Goal: Information Seeking & Learning: Check status

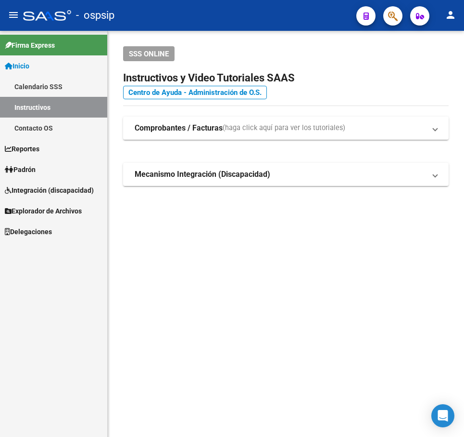
click at [329, 346] on mat-sidenav-content "SSS ONLINE Instructivos y Video Tutoriales SAAS Centro de Ayuda - Administració…" at bounding box center [286, 234] width 357 height 406
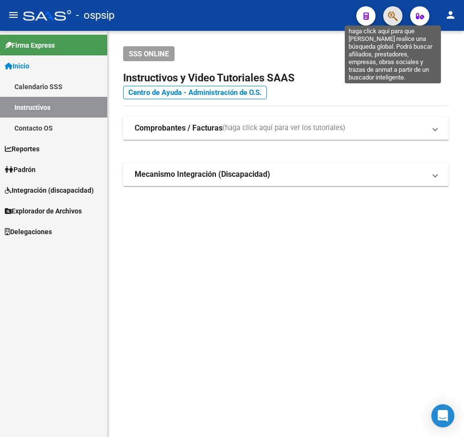
click at [395, 16] on icon "button" at bounding box center [393, 16] width 10 height 11
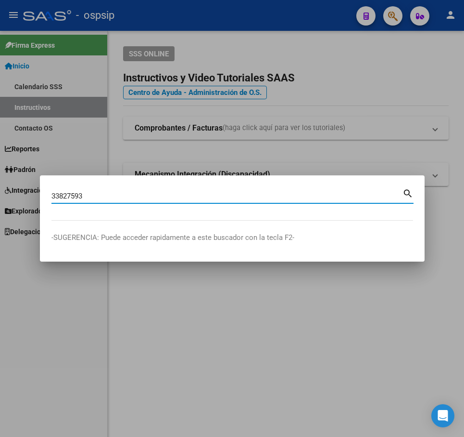
type input "33827593"
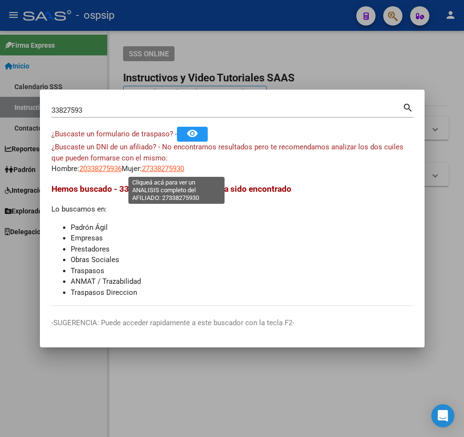
click at [184, 170] on span "27338275930" at bounding box center [163, 168] width 42 height 9
type textarea "27338275930"
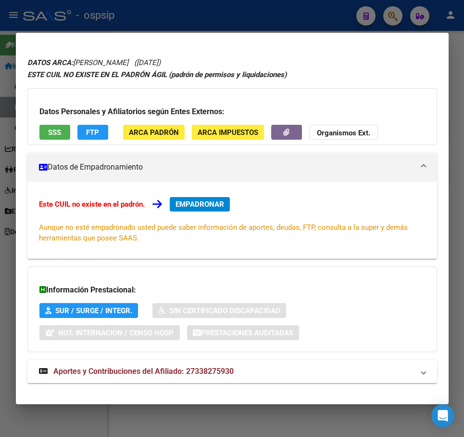
scroll to position [34, 0]
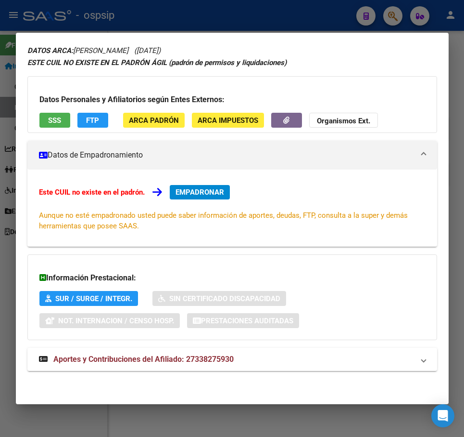
drag, startPoint x: 284, startPoint y: 361, endPoint x: 308, endPoint y: 336, distance: 34.0
click at [284, 360] on mat-panel-title "Aportes y Contribuciones del Afiliado: 27338275930" at bounding box center [226, 359] width 375 height 12
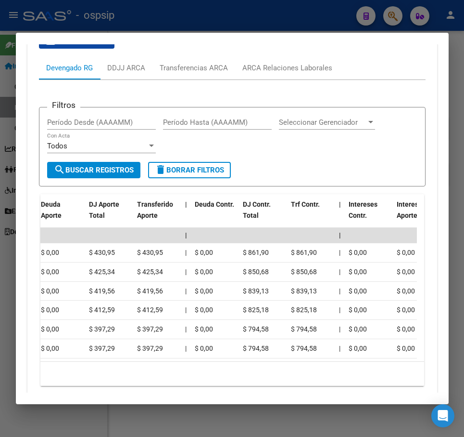
scroll to position [0, 0]
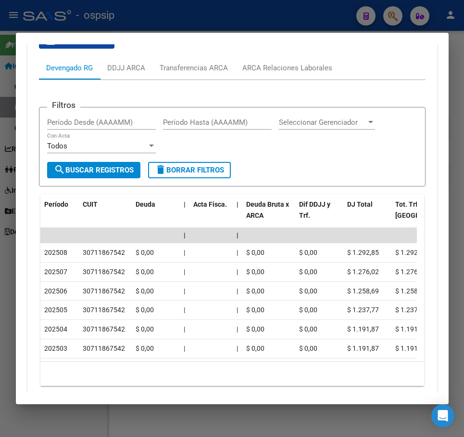
click at [244, 23] on div at bounding box center [232, 218] width 464 height 437
click at [246, 23] on div at bounding box center [232, 218] width 464 height 437
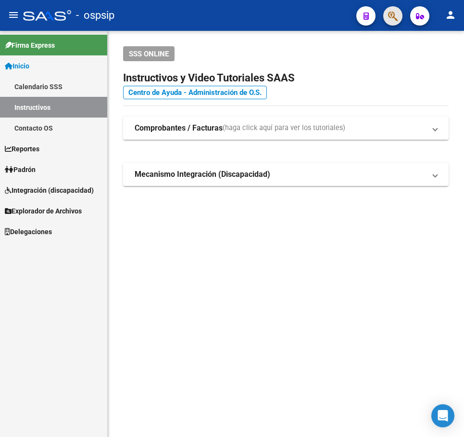
click at [401, 20] on button "button" at bounding box center [393, 15] width 19 height 19
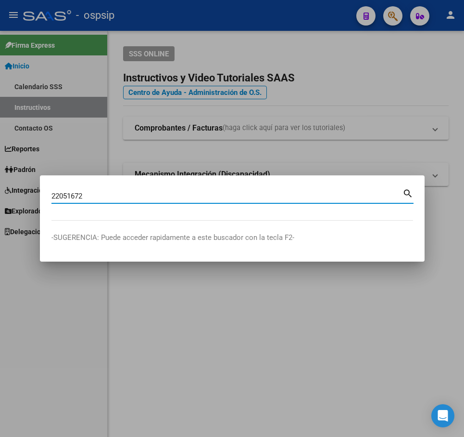
type input "22051672"
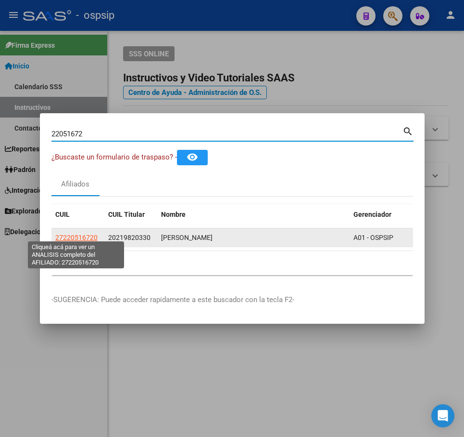
click at [80, 235] on span "27220516720" at bounding box center [76, 237] width 42 height 8
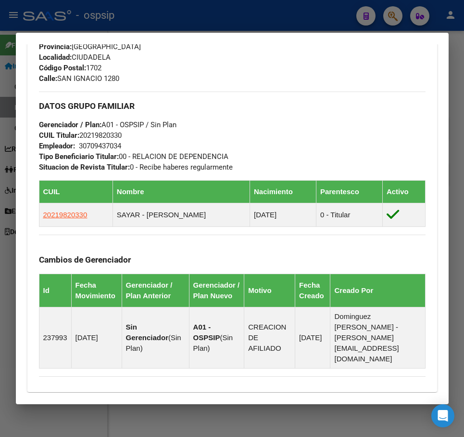
scroll to position [634, 0]
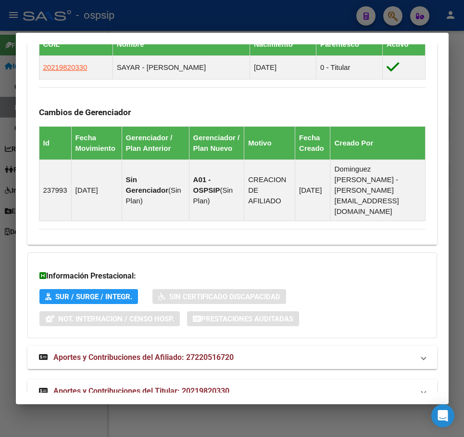
drag, startPoint x: 330, startPoint y: 376, endPoint x: 338, endPoint y: 353, distance: 25.1
click at [330, 379] on mat-expansion-panel-header "Aportes y Contribuciones del Titular: 20219820330" at bounding box center [232, 390] width 410 height 23
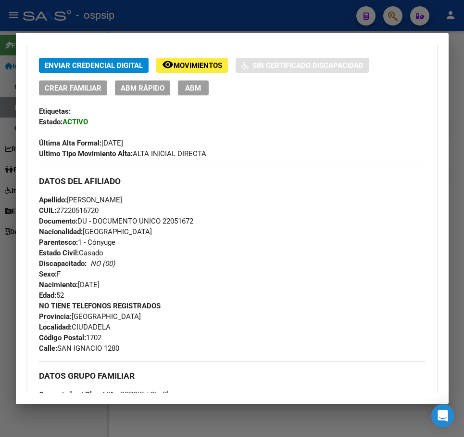
scroll to position [217, 0]
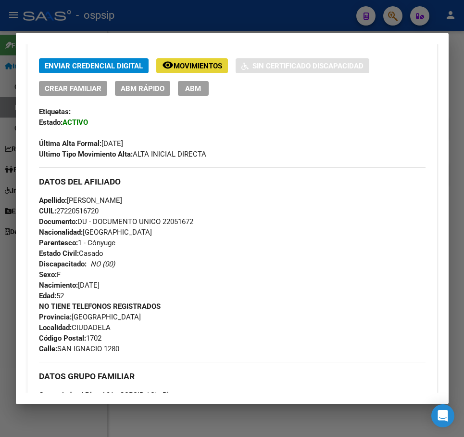
click at [204, 70] on span "Movimientos" at bounding box center [198, 66] width 49 height 9
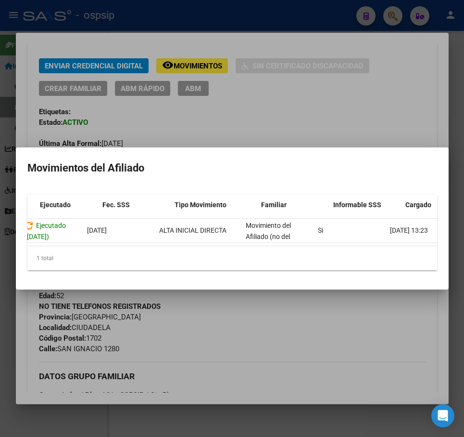
scroll to position [0, 97]
drag, startPoint x: 348, startPoint y: 352, endPoint x: 331, endPoint y: 344, distance: 19.4
click at [349, 352] on div at bounding box center [232, 218] width 464 height 437
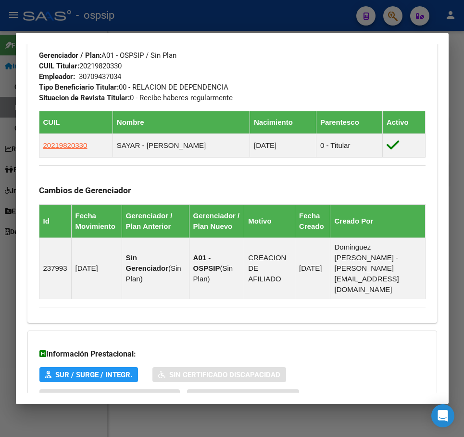
scroll to position [554, 0]
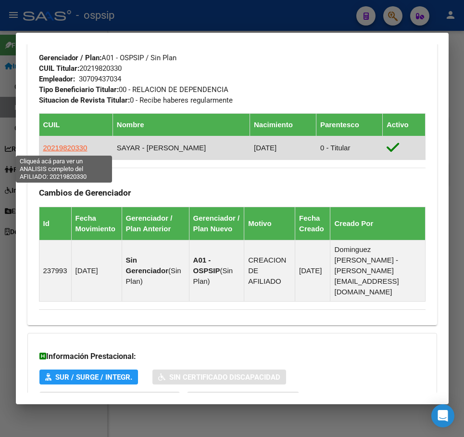
click at [57, 143] on span "20219820330" at bounding box center [65, 147] width 44 height 8
type textarea "20219820330"
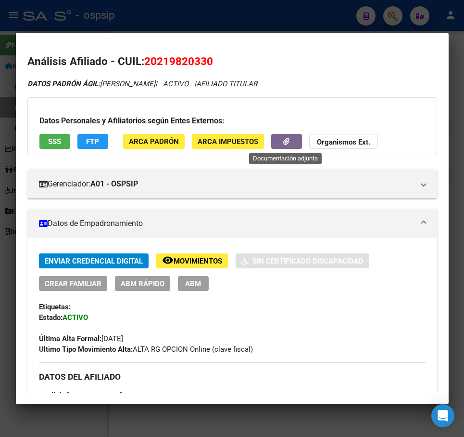
click at [282, 145] on button "button" at bounding box center [286, 141] width 31 height 15
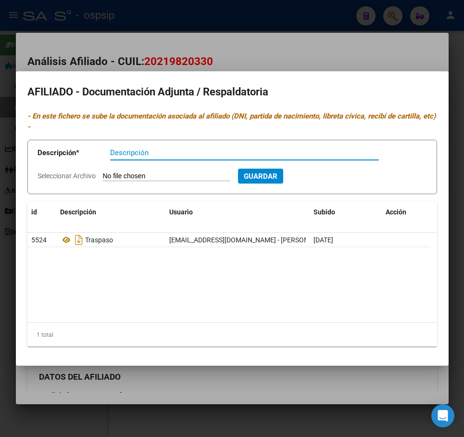
click at [301, 59] on div at bounding box center [232, 218] width 464 height 437
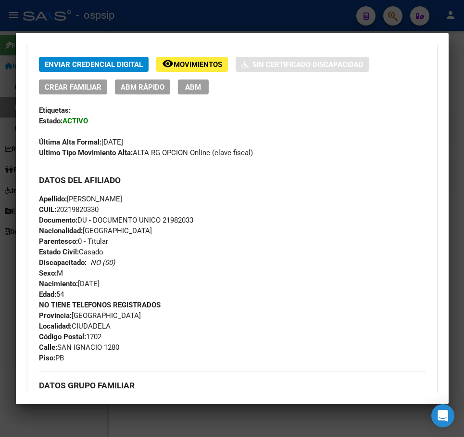
scroll to position [193, 0]
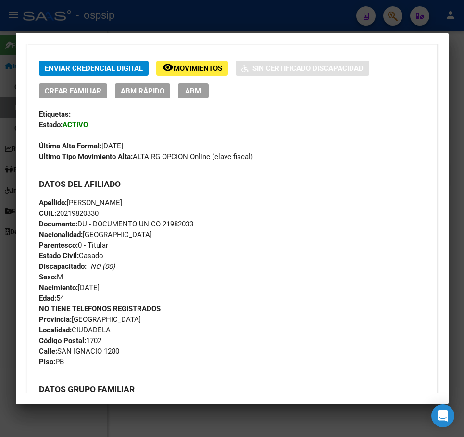
click at [230, 3] on div at bounding box center [232, 218] width 464 height 437
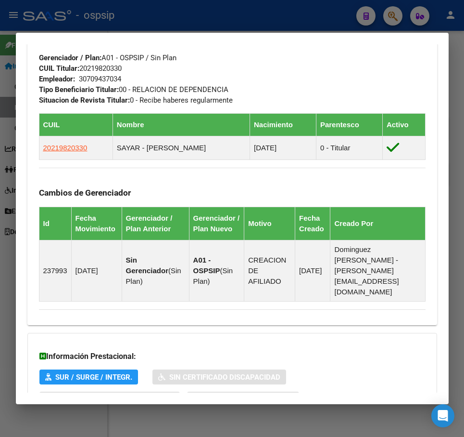
drag, startPoint x: 235, startPoint y: 5, endPoint x: 371, endPoint y: 58, distance: 146.0
click at [237, 8] on div at bounding box center [232, 218] width 464 height 437
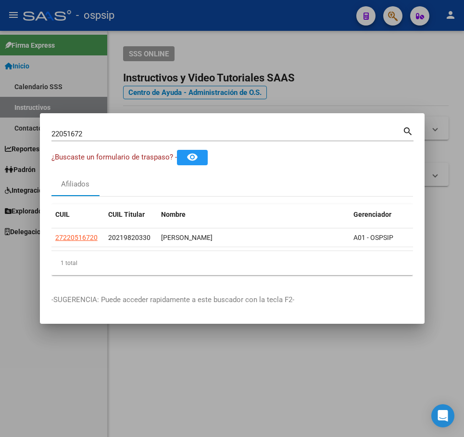
click at [307, 65] on div at bounding box center [232, 218] width 464 height 437
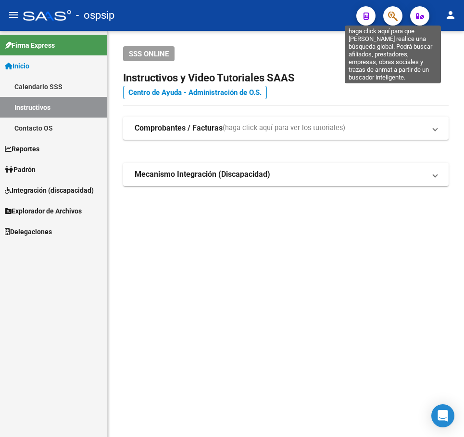
click at [393, 17] on icon "button" at bounding box center [393, 16] width 10 height 11
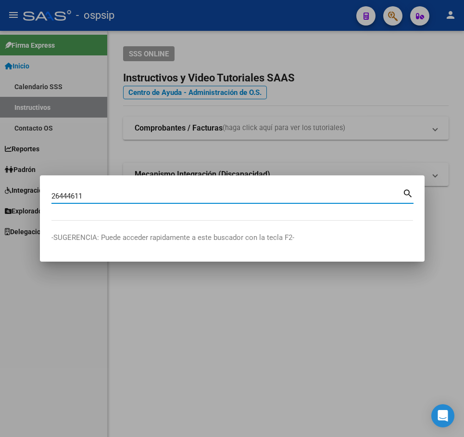
type input "26444611"
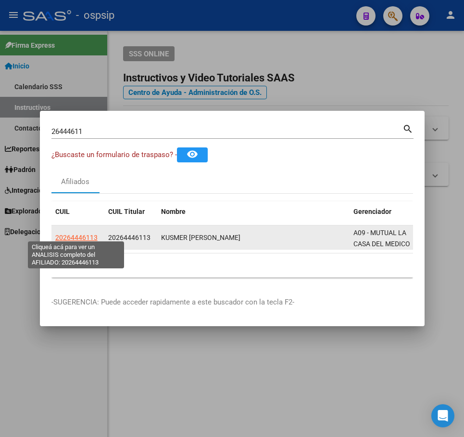
click at [75, 233] on span "20264446113" at bounding box center [76, 237] width 42 height 8
type textarea "20264446113"
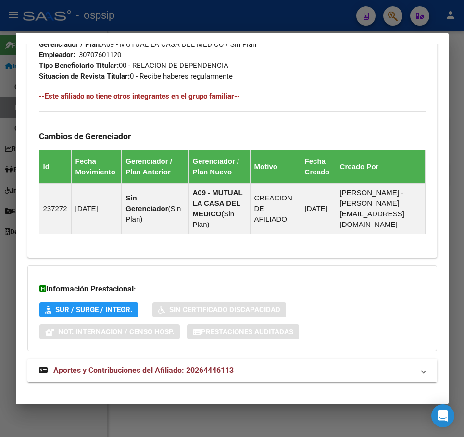
scroll to position [556, 0]
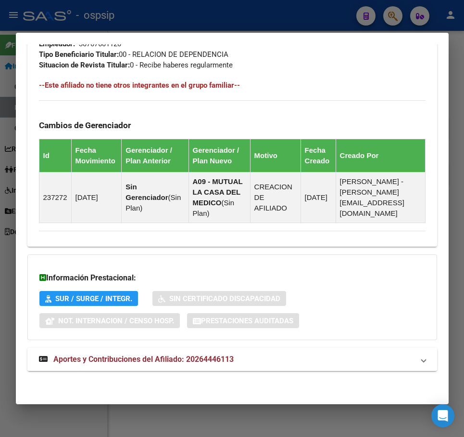
drag, startPoint x: 341, startPoint y: 363, endPoint x: 347, endPoint y: 351, distance: 12.9
click at [341, 362] on mat-panel-title "Aportes y Contribuciones del Afiliado: 20264446113" at bounding box center [226, 359] width 375 height 12
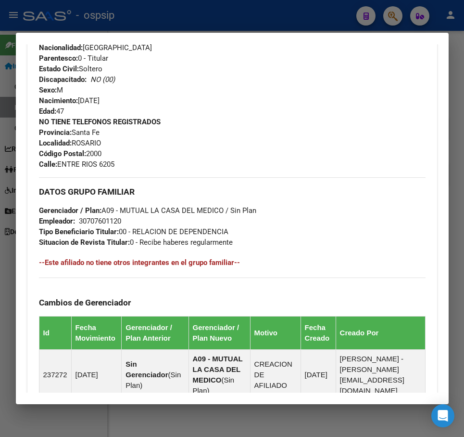
scroll to position [289, 0]
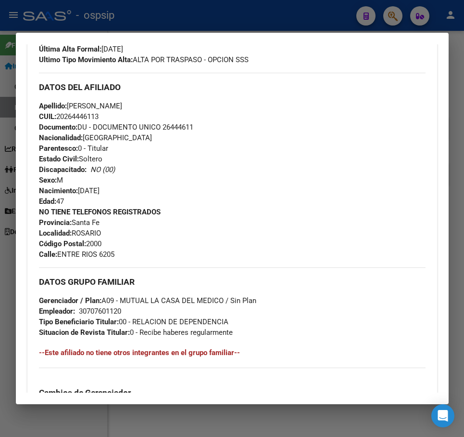
click at [300, 18] on div at bounding box center [232, 218] width 464 height 437
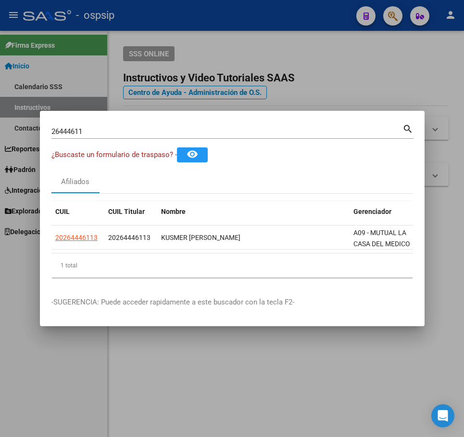
drag, startPoint x: 303, startPoint y: 18, endPoint x: 344, endPoint y: 23, distance: 41.7
click at [309, 21] on div at bounding box center [232, 218] width 464 height 437
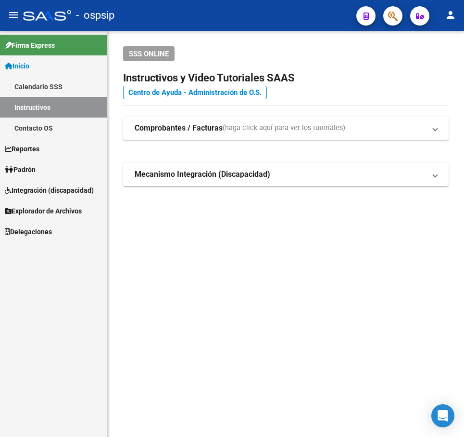
click at [399, 17] on button "button" at bounding box center [393, 15] width 19 height 19
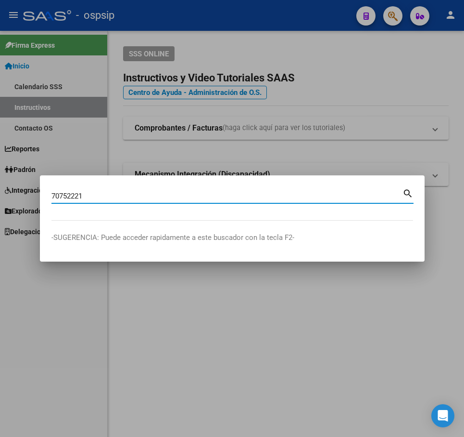
type input "70752221"
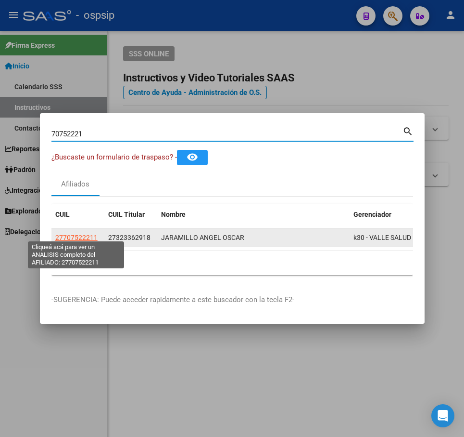
click at [76, 233] on span "27707522211" at bounding box center [76, 237] width 42 height 8
type textarea "27707522211"
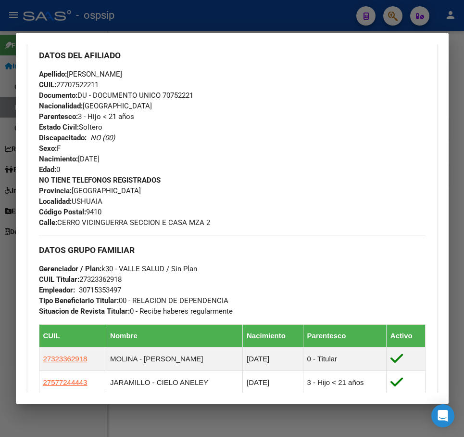
scroll to position [345, 0]
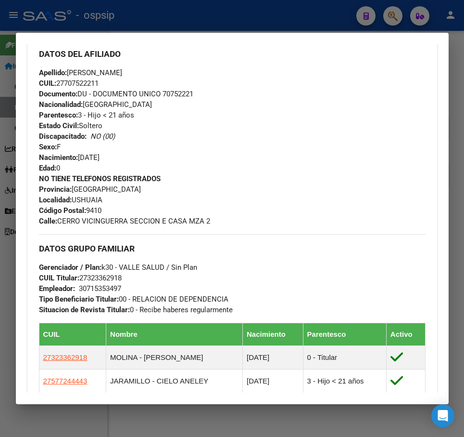
click at [284, 9] on div at bounding box center [232, 218] width 464 height 437
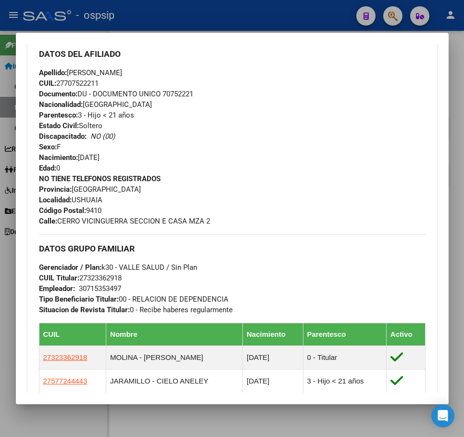
click at [284, 9] on div at bounding box center [232, 218] width 464 height 437
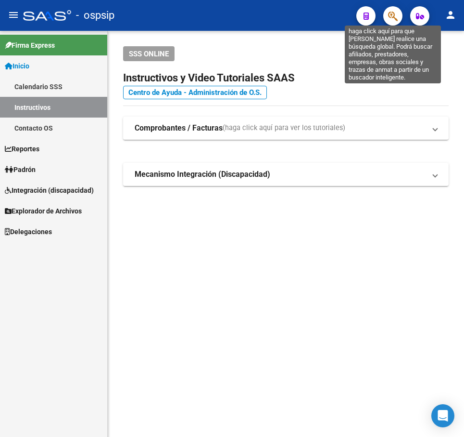
click at [392, 16] on icon "button" at bounding box center [393, 16] width 10 height 11
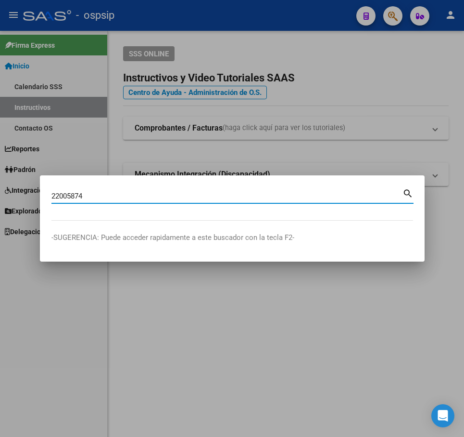
type input "22005874"
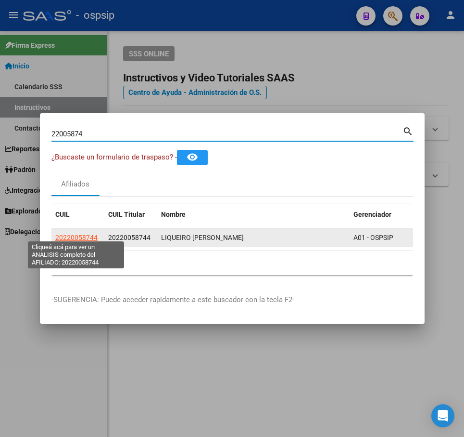
click at [80, 234] on span "20220058744" at bounding box center [76, 237] width 42 height 8
copy span "5"
type textarea "20220058744"
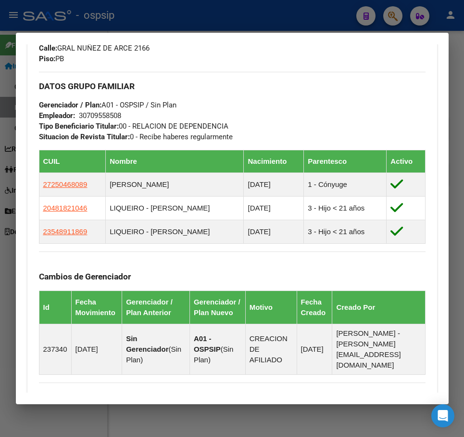
scroll to position [626, 0]
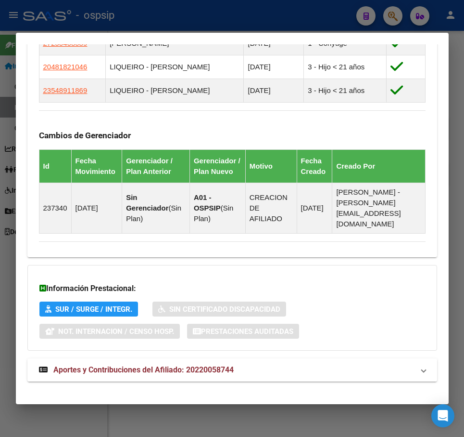
click at [358, 358] on mat-expansion-panel-header "Aportes y Contribuciones del Afiliado: 20220058744" at bounding box center [232, 369] width 410 height 23
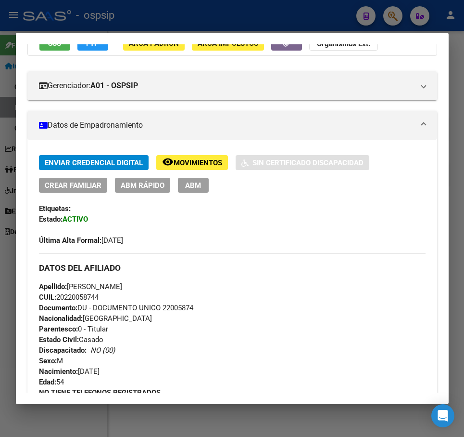
scroll to position [69, 0]
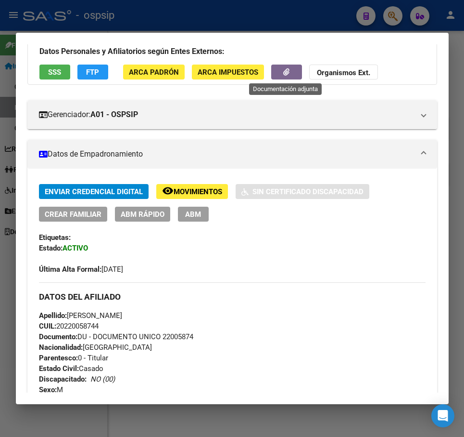
click at [288, 72] on icon "button" at bounding box center [287, 71] width 6 height 7
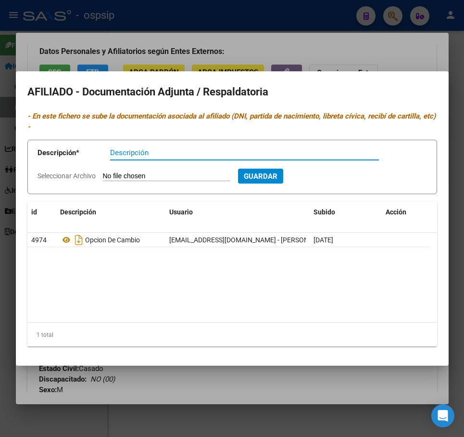
click at [335, 394] on div at bounding box center [232, 218] width 464 height 437
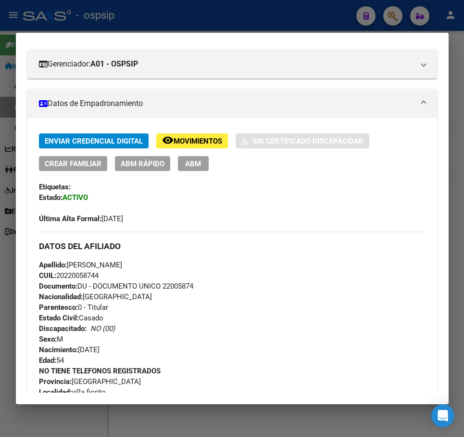
scroll to position [262, 0]
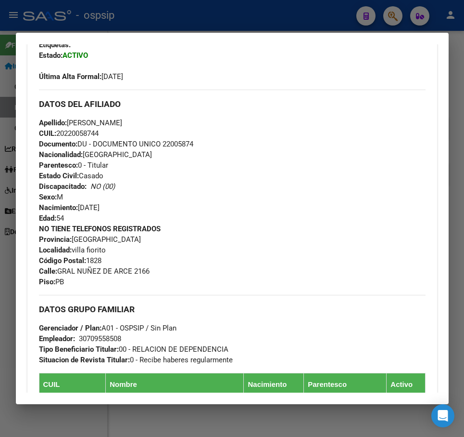
click at [215, 22] on div at bounding box center [232, 218] width 464 height 437
click at [218, 26] on div at bounding box center [232, 218] width 464 height 437
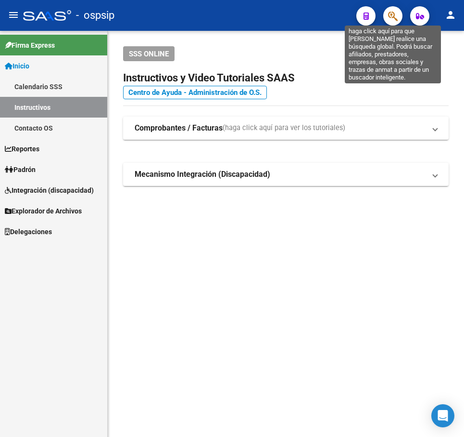
click at [393, 20] on icon "button" at bounding box center [393, 16] width 10 height 11
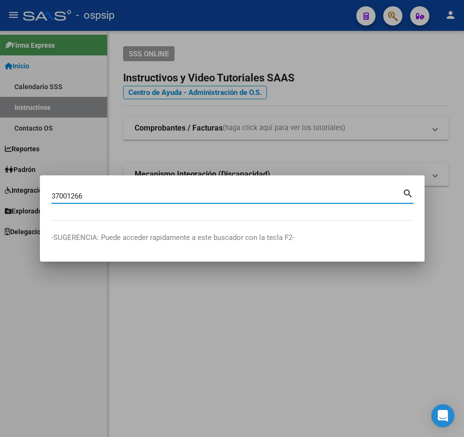
type input "37001266"
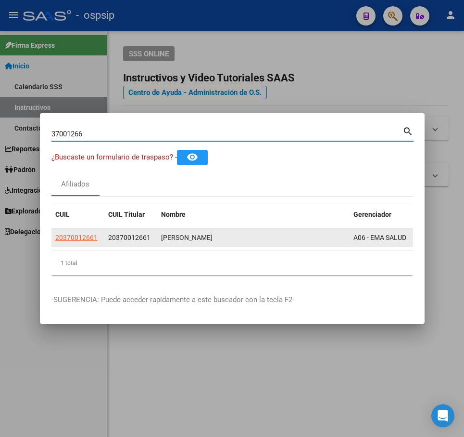
click at [70, 228] on datatable-body-cell "20370012661" at bounding box center [78, 237] width 53 height 19
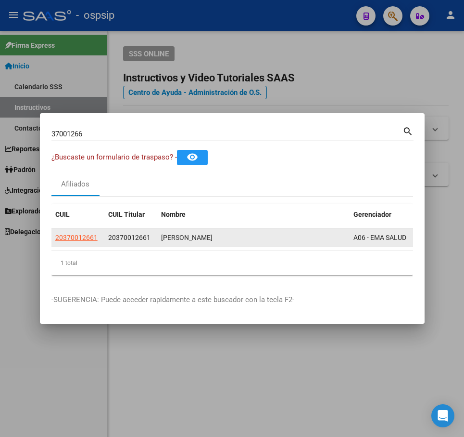
click at [71, 232] on app-link-go-to "20370012661" at bounding box center [76, 237] width 42 height 11
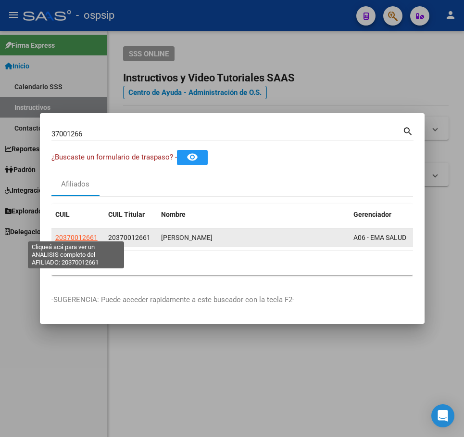
click at [71, 233] on span "20370012661" at bounding box center [76, 237] width 42 height 8
type textarea "20370012661"
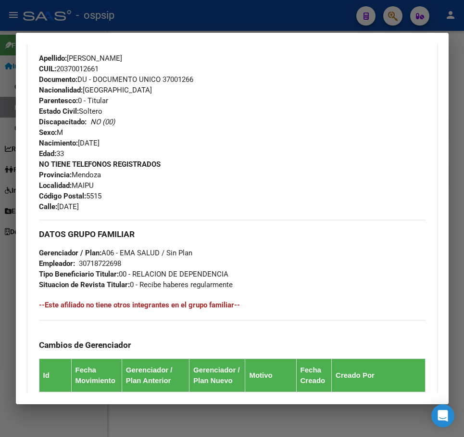
scroll to position [546, 0]
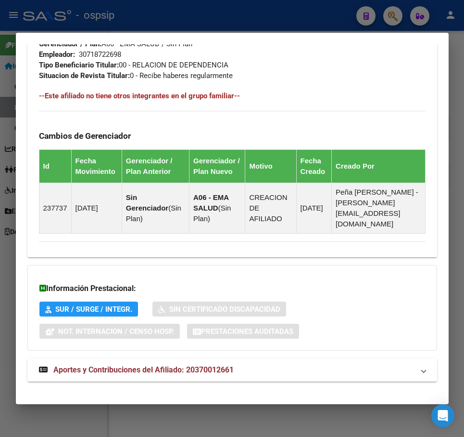
drag, startPoint x: 320, startPoint y: 357, endPoint x: 331, endPoint y: 348, distance: 14.1
click at [321, 364] on mat-panel-title "Aportes y Contribuciones del Afiliado: 20370012661" at bounding box center [226, 370] width 375 height 12
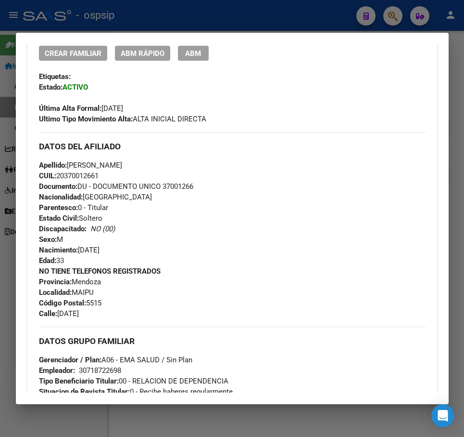
scroll to position [169, 0]
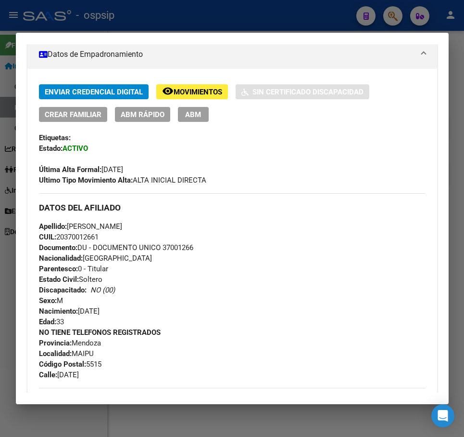
click at [184, 22] on div at bounding box center [232, 218] width 464 height 437
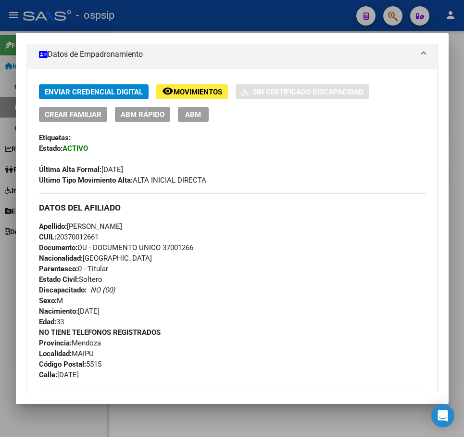
click at [186, 26] on div at bounding box center [232, 218] width 464 height 437
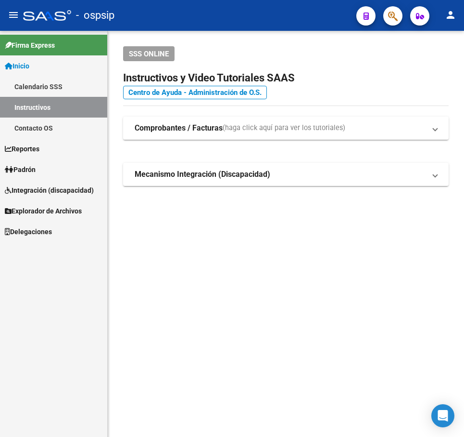
click at [382, 21] on div at bounding box center [389, 16] width 27 height 20
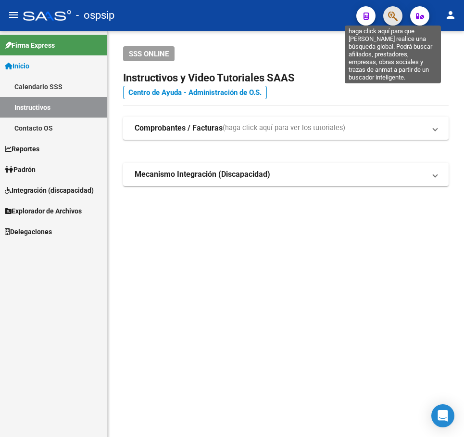
click at [398, 17] on icon "button" at bounding box center [393, 16] width 10 height 11
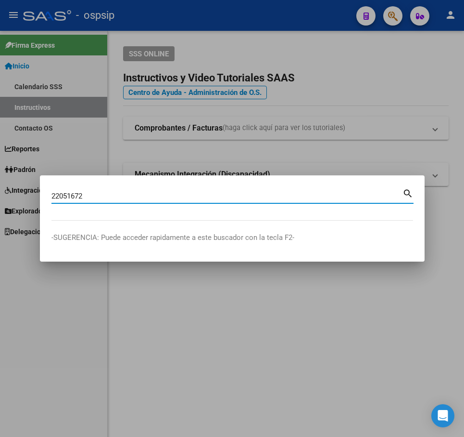
type input "22051672"
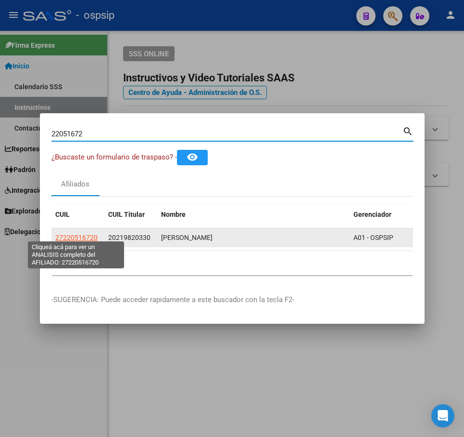
click at [73, 233] on span "27220516720" at bounding box center [76, 237] width 42 height 8
type textarea "27220516720"
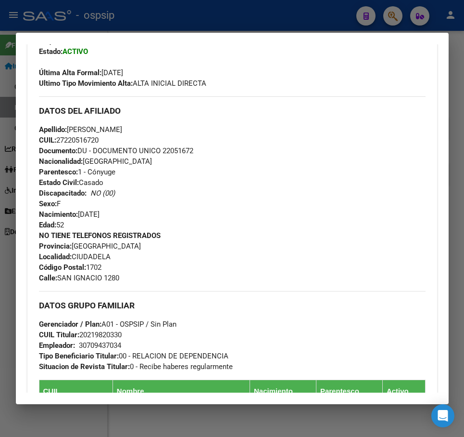
scroll to position [289, 0]
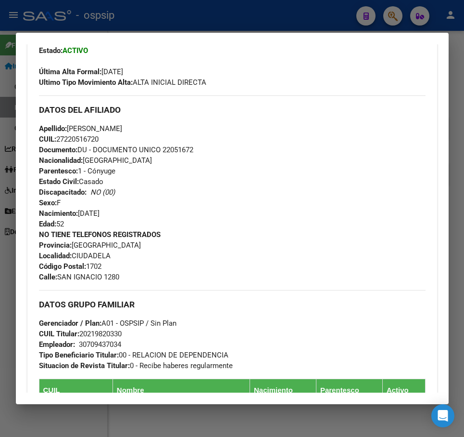
click at [243, 11] on div at bounding box center [232, 218] width 464 height 437
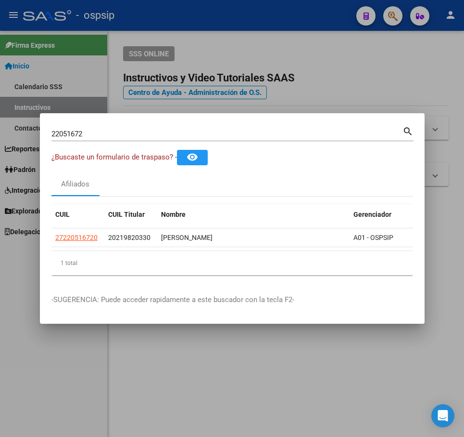
click at [243, 11] on div at bounding box center [232, 218] width 464 height 437
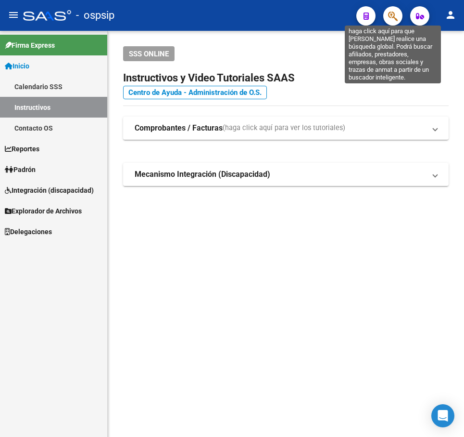
click at [391, 15] on icon "button" at bounding box center [393, 16] width 10 height 11
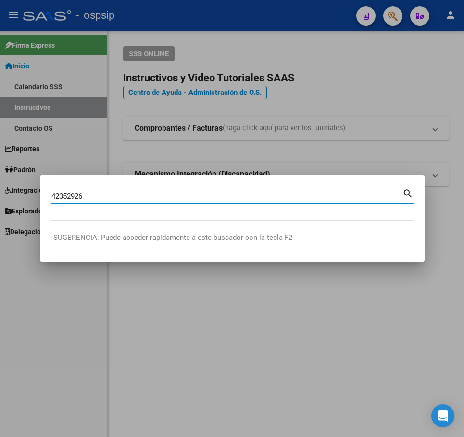
type input "42352926"
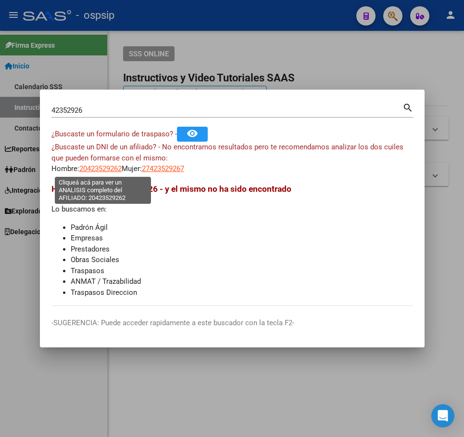
click at [109, 169] on span "20423529262" at bounding box center [100, 168] width 42 height 9
type textarea "20423529262"
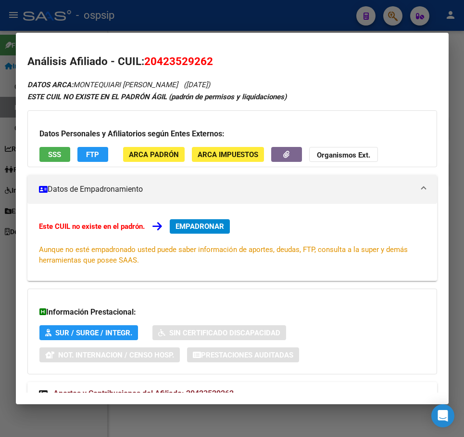
scroll to position [34, 0]
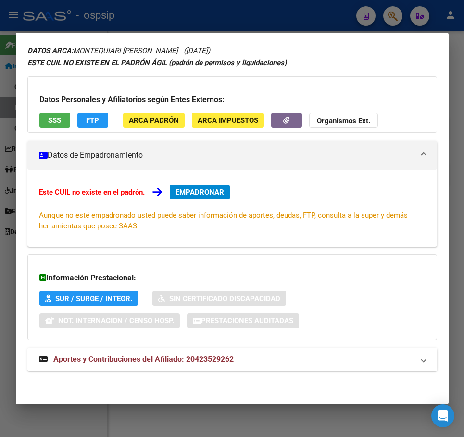
click at [327, 361] on mat-panel-title "Aportes y Contribuciones del Afiliado: 20423529262" at bounding box center [226, 359] width 375 height 12
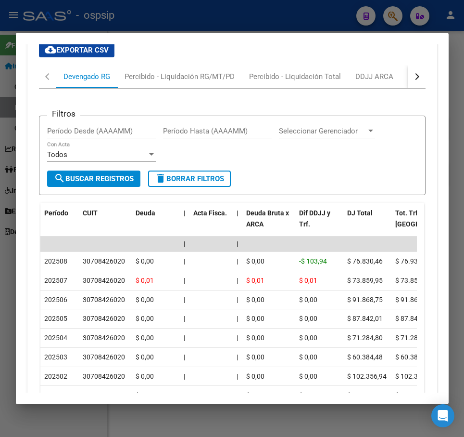
scroll to position [392, 0]
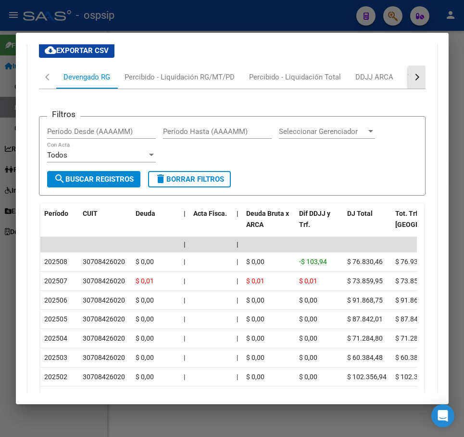
click at [409, 77] on button "button" at bounding box center [417, 76] width 17 height 23
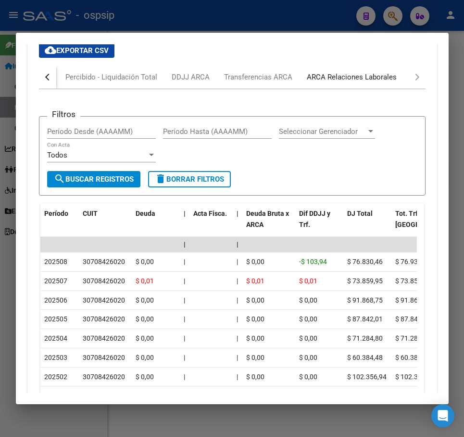
click at [395, 79] on div "ARCA Relaciones Laborales" at bounding box center [352, 76] width 104 height 23
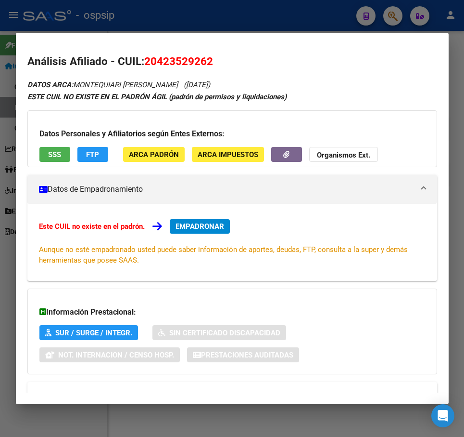
scroll to position [0, 0]
click at [87, 155] on span "FTP" at bounding box center [92, 154] width 13 height 9
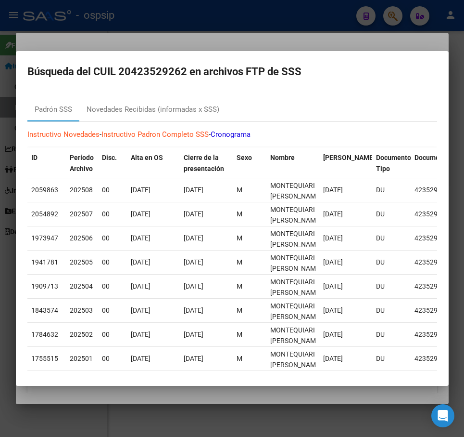
click at [302, 39] on div at bounding box center [232, 218] width 464 height 437
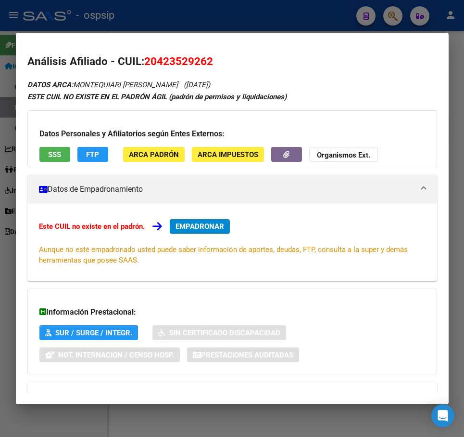
click at [310, 26] on div at bounding box center [232, 218] width 464 height 437
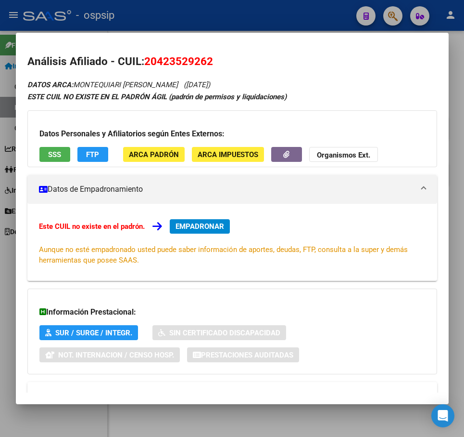
click at [313, 25] on div at bounding box center [232, 218] width 464 height 437
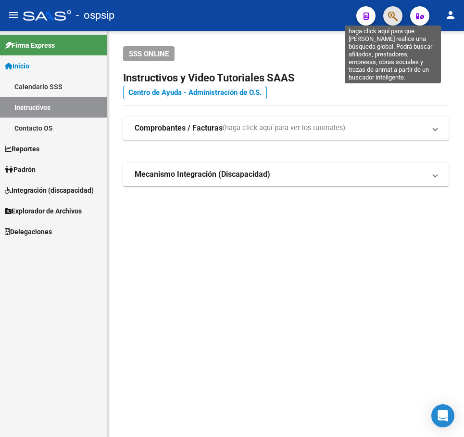
click at [394, 18] on icon "button" at bounding box center [393, 16] width 10 height 11
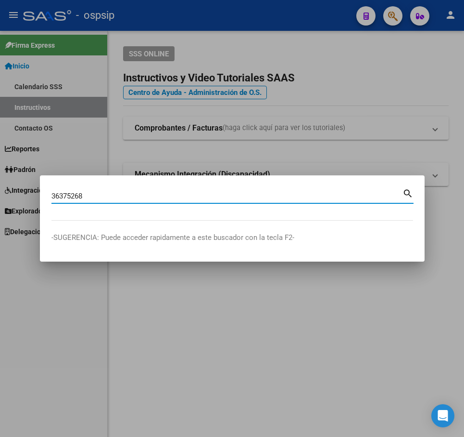
type input "36375268"
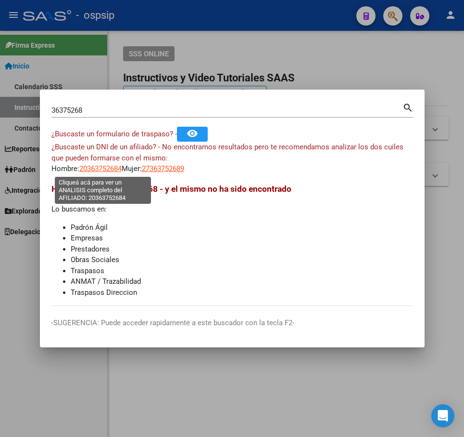
click at [112, 165] on span "20363752684" at bounding box center [100, 168] width 42 height 9
type textarea "20363752684"
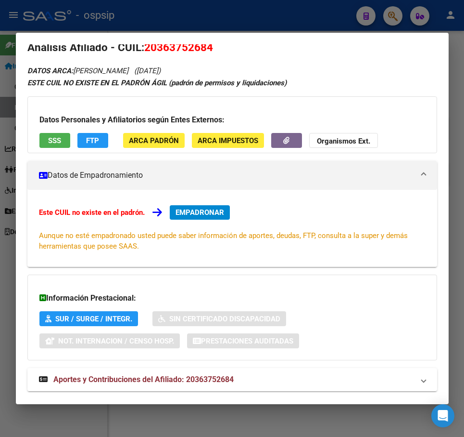
scroll to position [34, 0]
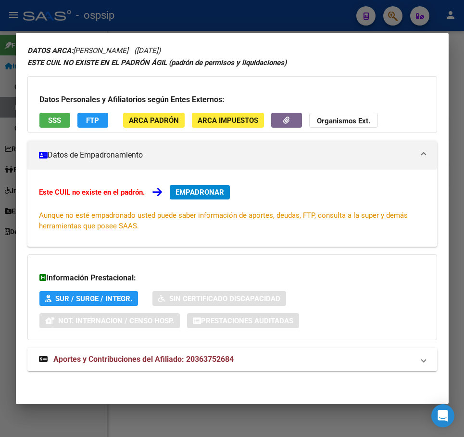
drag, startPoint x: 287, startPoint y: 342, endPoint x: 289, endPoint y: 348, distance: 5.5
click at [288, 343] on div "DATOS ARCA: [PERSON_NAME] ([DATE]) ESTE CUIL NO EXISTE EN EL PADRÓN ÁGIL (padró…" at bounding box center [232, 212] width 410 height 337
click at [291, 362] on mat-panel-title "Aportes y Contribuciones del Afiliado: 20363752684" at bounding box center [226, 359] width 375 height 12
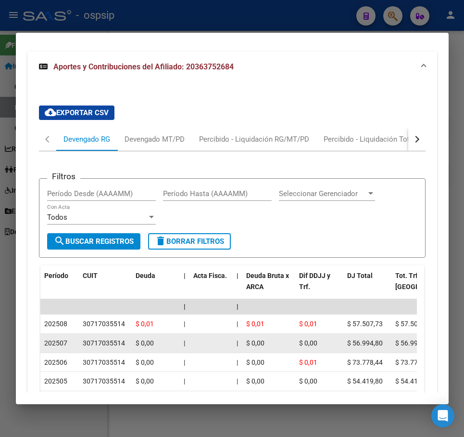
scroll to position [331, 0]
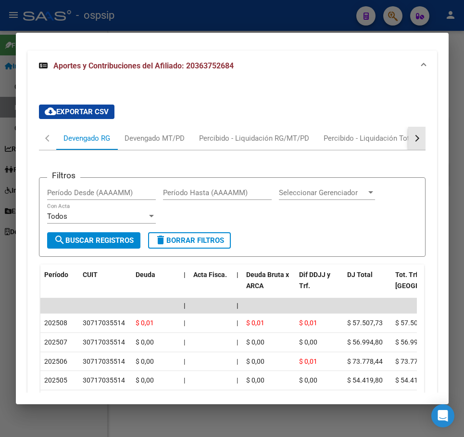
click at [412, 140] on button "button" at bounding box center [417, 138] width 17 height 23
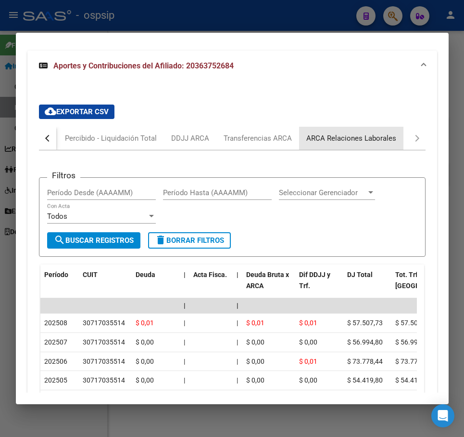
click at [398, 141] on div "ARCA Relaciones Laborales" at bounding box center [351, 138] width 104 height 23
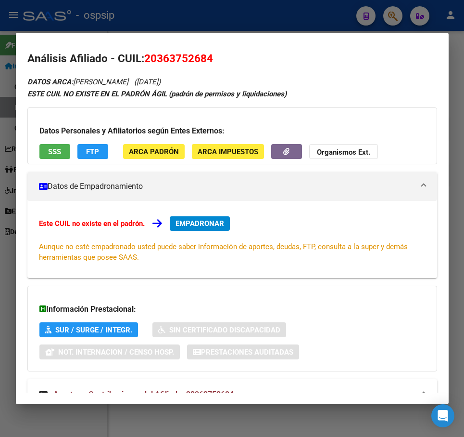
scroll to position [0, 0]
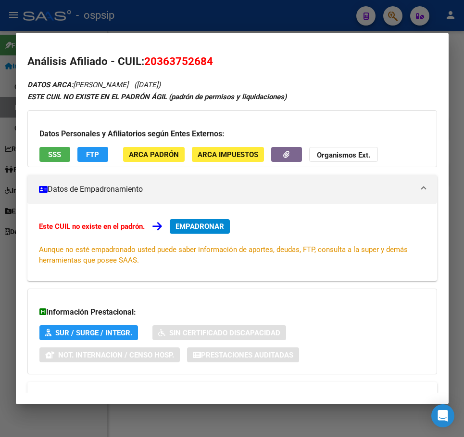
click at [282, 31] on div at bounding box center [232, 218] width 464 height 437
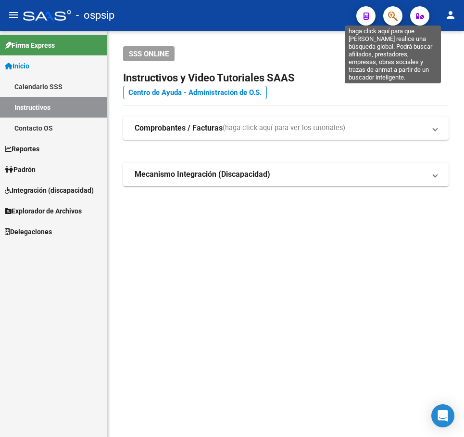
click at [390, 16] on icon "button" at bounding box center [393, 16] width 10 height 11
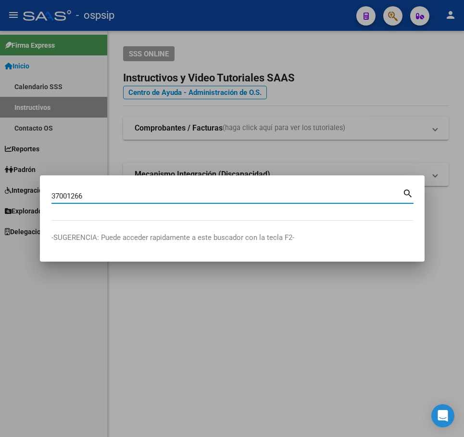
type input "37001266"
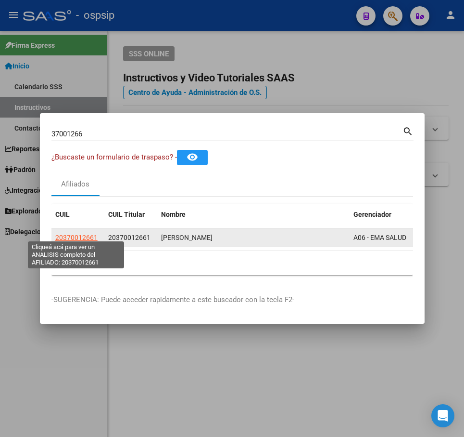
click at [81, 236] on span "20370012661" at bounding box center [76, 237] width 42 height 8
type textarea "20370012661"
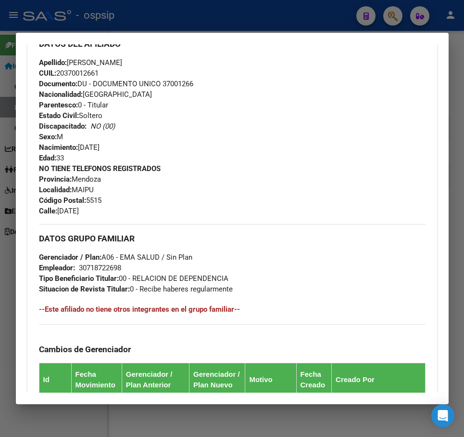
scroll to position [337, 0]
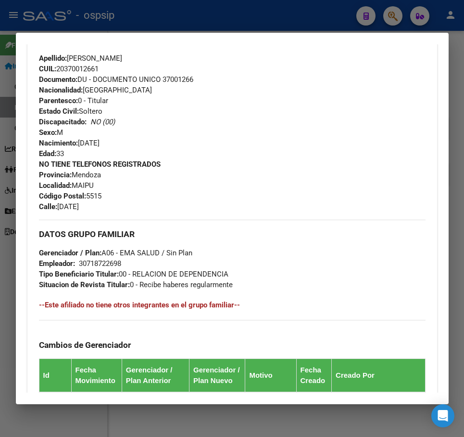
click at [299, 23] on div at bounding box center [232, 218] width 464 height 437
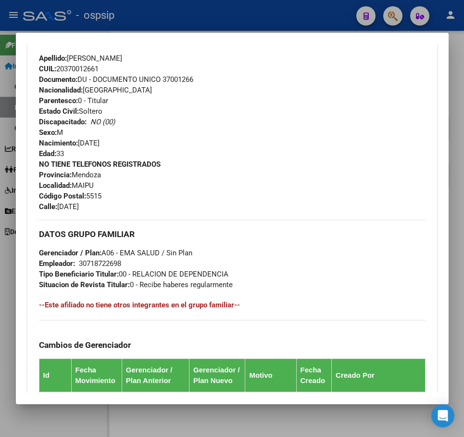
click at [304, 23] on div at bounding box center [232, 218] width 464 height 437
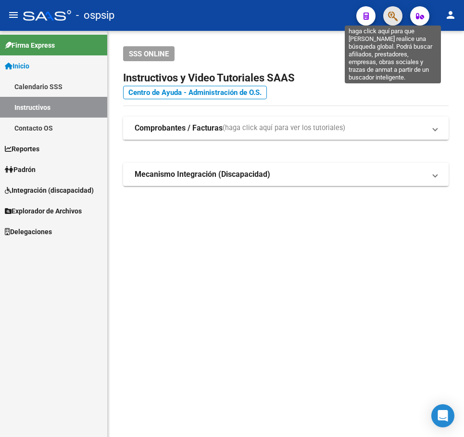
click at [390, 22] on icon "button" at bounding box center [393, 16] width 10 height 11
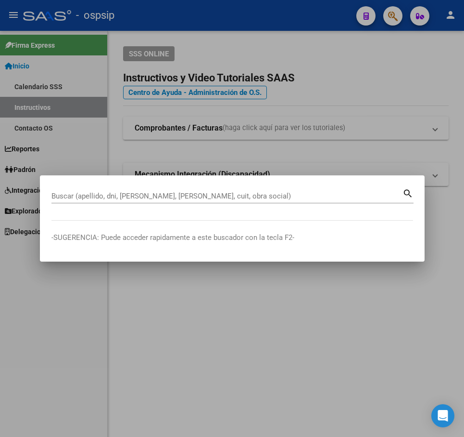
click at [95, 192] on input "Buscar (apellido, dni, [PERSON_NAME], [PERSON_NAME], cuit, obra social)" at bounding box center [227, 196] width 351 height 9
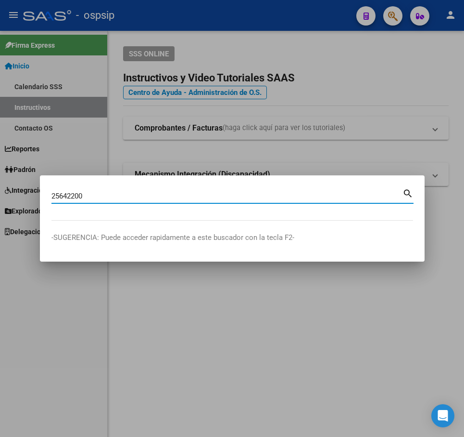
type input "25642200"
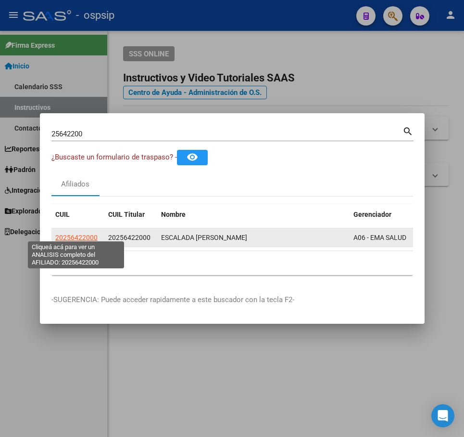
click at [71, 233] on span "20256422000" at bounding box center [76, 237] width 42 height 8
type textarea "20256422000"
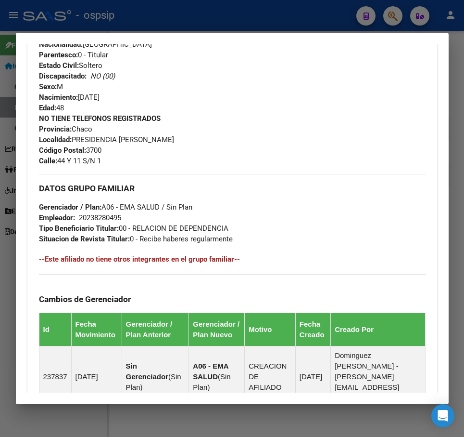
scroll to position [385, 0]
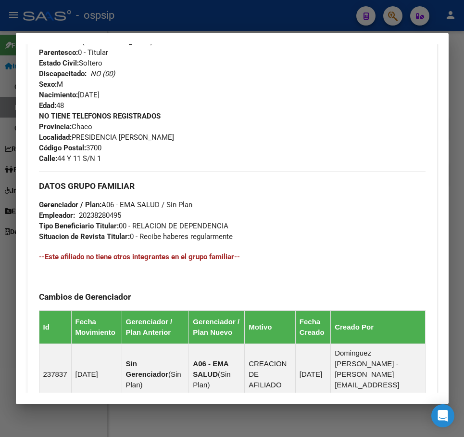
click at [254, 19] on div at bounding box center [232, 218] width 464 height 437
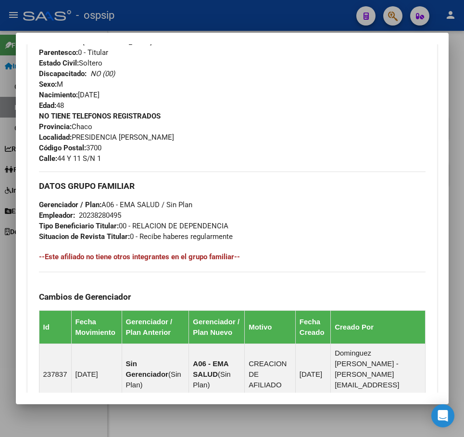
click at [254, 19] on div at bounding box center [232, 218] width 464 height 437
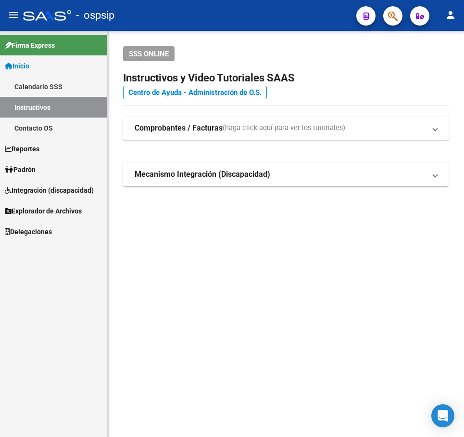
click at [388, 11] on icon "button" at bounding box center [393, 16] width 10 height 11
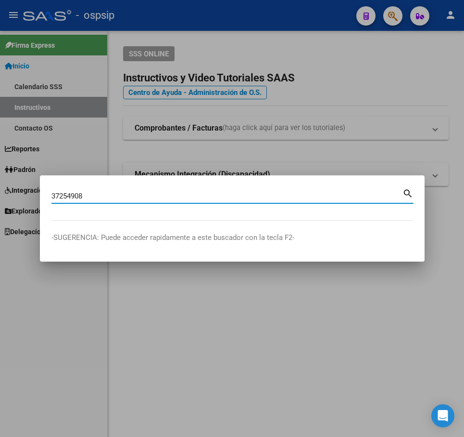
type input "37254908"
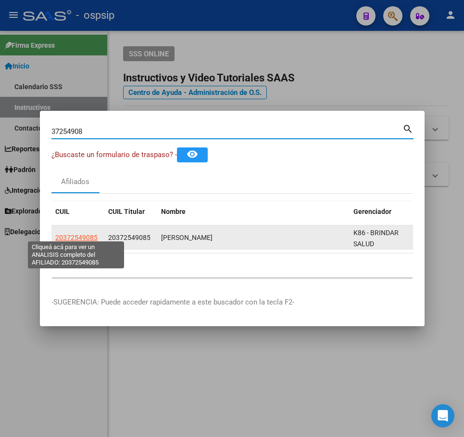
click at [85, 233] on span "20372549085" at bounding box center [76, 237] width 42 height 8
type textarea "20372549085"
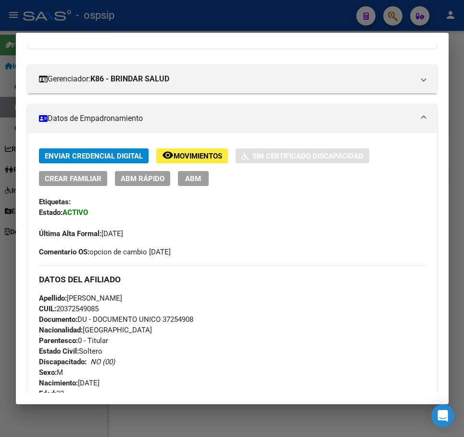
scroll to position [232, 0]
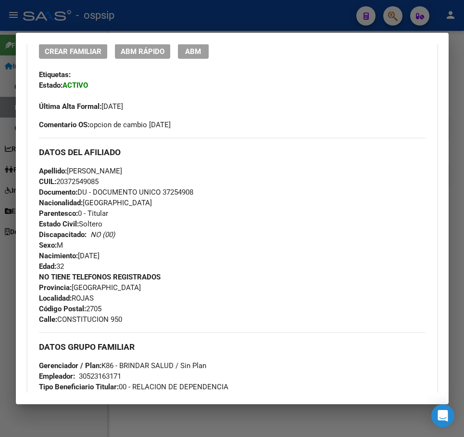
click at [268, 27] on div at bounding box center [232, 218] width 464 height 437
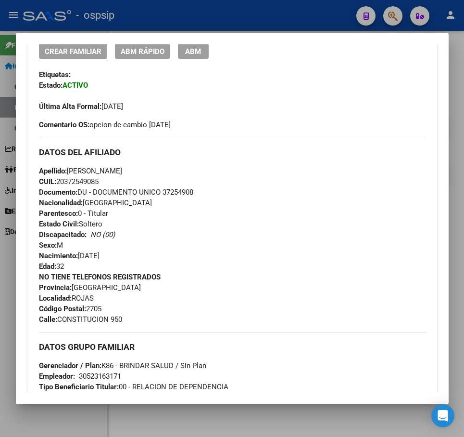
click at [268, 26] on div at bounding box center [232, 218] width 464 height 437
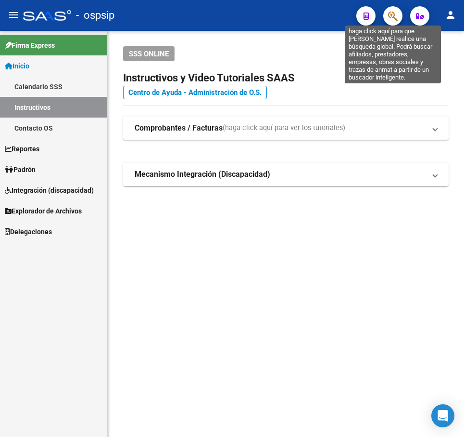
click at [395, 17] on icon "button" at bounding box center [393, 16] width 10 height 11
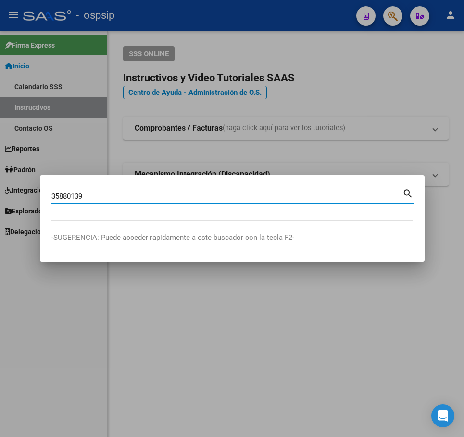
type input "35880139"
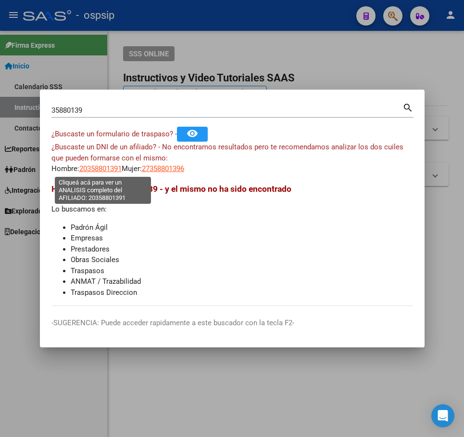
click at [98, 167] on span "20358801391" at bounding box center [100, 168] width 42 height 9
type textarea "20358801391"
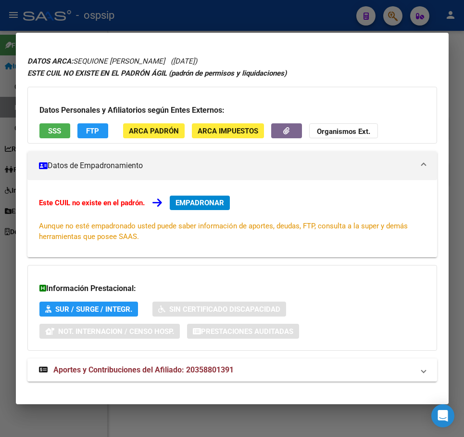
scroll to position [34, 0]
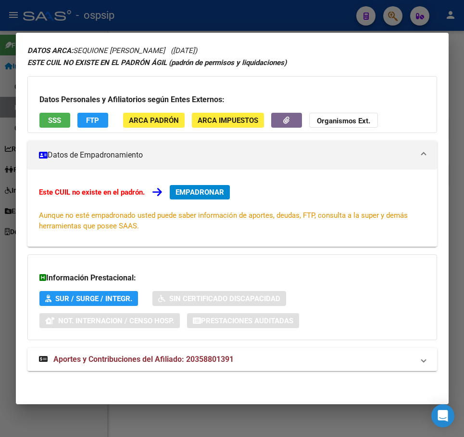
drag, startPoint x: 282, startPoint y: 358, endPoint x: 300, endPoint y: 340, distance: 25.5
click at [283, 357] on mat-panel-title "Aportes y Contribuciones del Afiliado: 20358801391" at bounding box center [226, 359] width 375 height 12
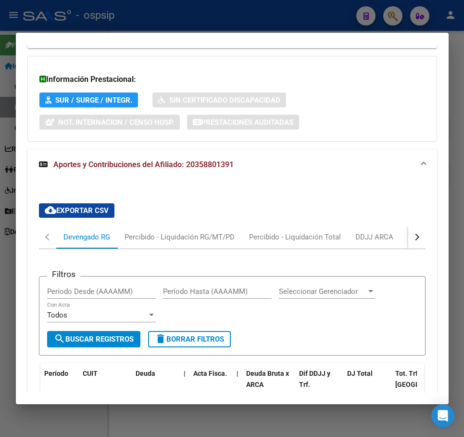
scroll to position [0, 0]
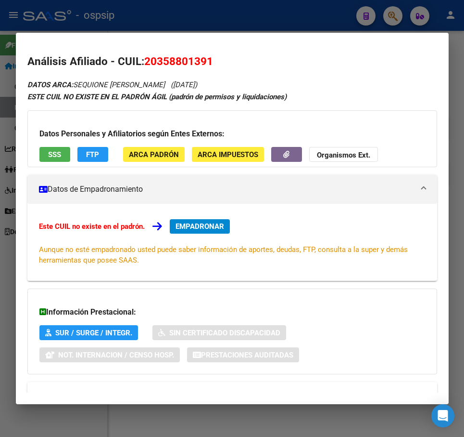
click at [302, 18] on div at bounding box center [232, 218] width 464 height 437
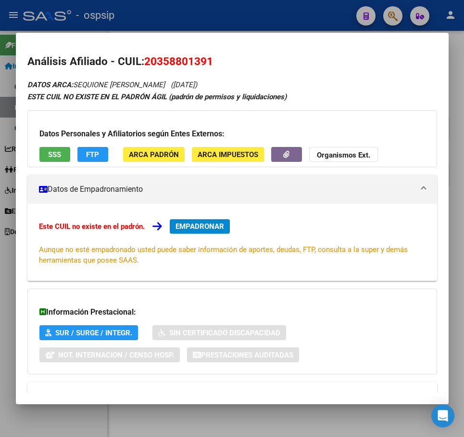
click at [304, 18] on div at bounding box center [232, 218] width 464 height 437
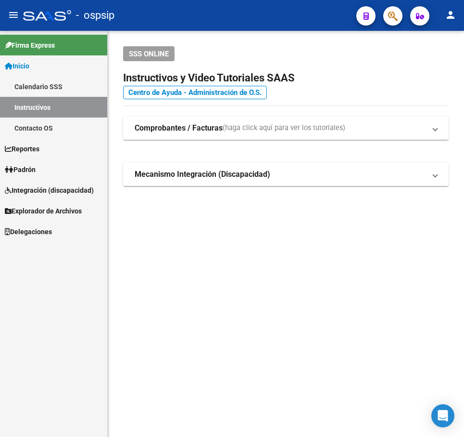
click at [401, 17] on button "button" at bounding box center [393, 15] width 19 height 19
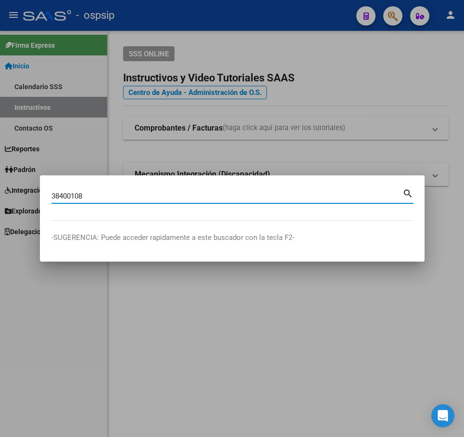
type input "38400108"
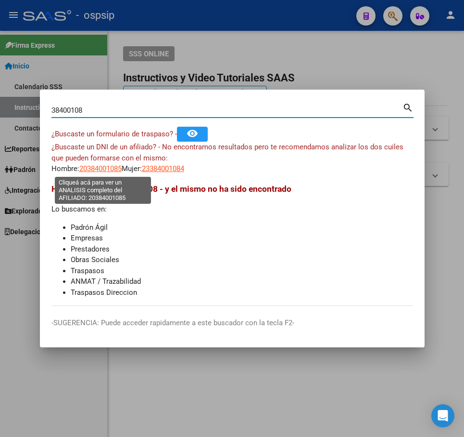
click at [114, 170] on span "20384001085" at bounding box center [100, 168] width 42 height 9
type textarea "20384001085"
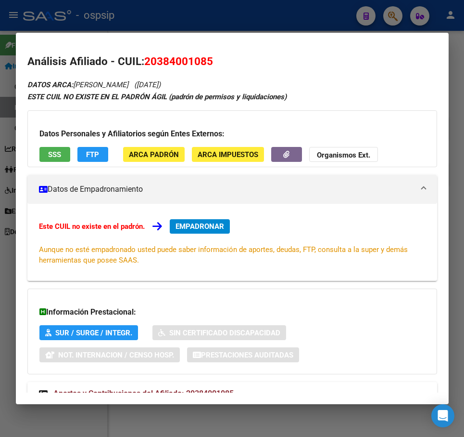
scroll to position [34, 0]
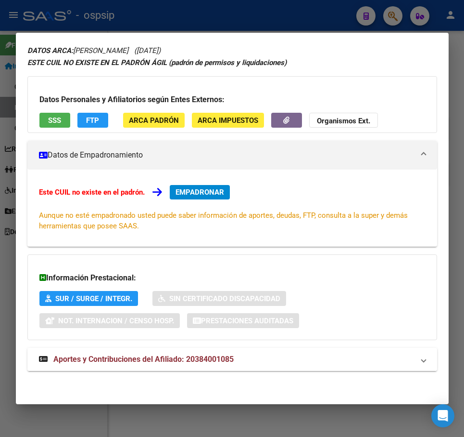
click at [273, 357] on mat-panel-title "Aportes y Contribuciones del Afiliado: 20384001085" at bounding box center [226, 359] width 375 height 12
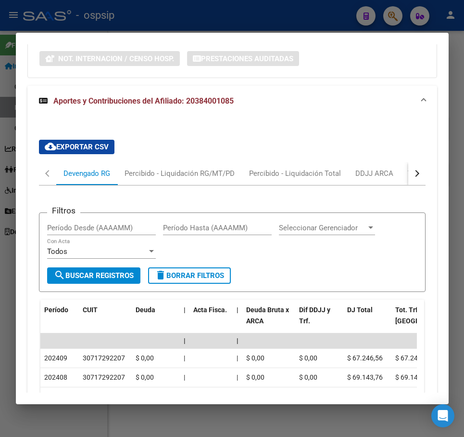
scroll to position [0, 0]
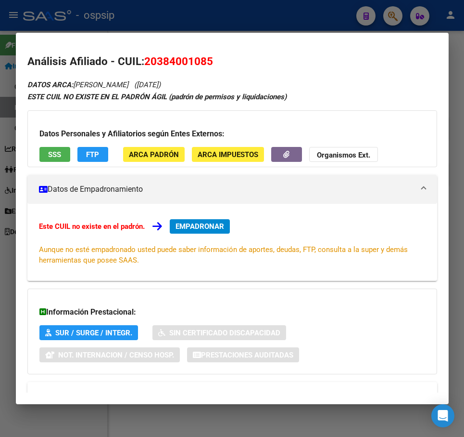
click at [282, 15] on div at bounding box center [232, 218] width 464 height 437
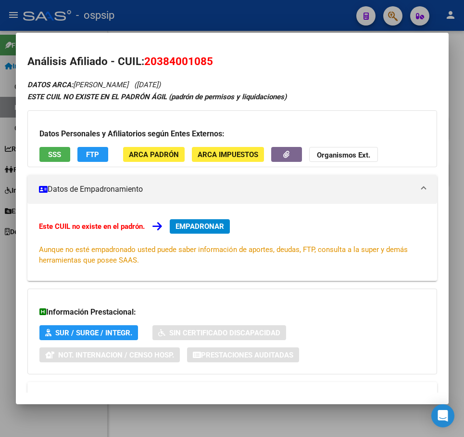
click at [283, 15] on div at bounding box center [232, 218] width 464 height 437
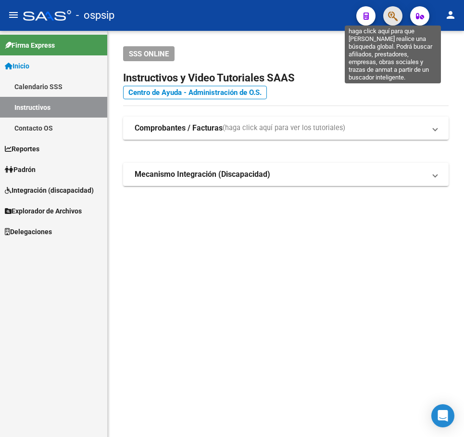
click at [392, 13] on icon "button" at bounding box center [393, 16] width 10 height 11
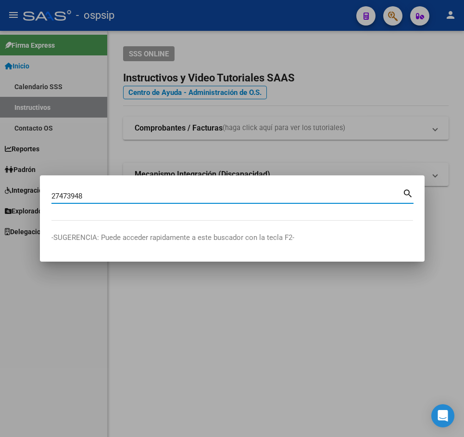
type input "27473948"
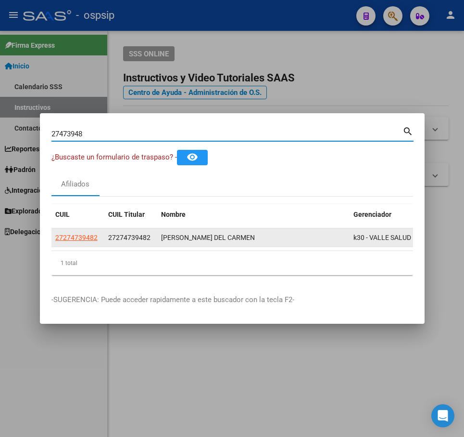
click at [73, 228] on datatable-body-cell "27274739482" at bounding box center [78, 237] width 53 height 19
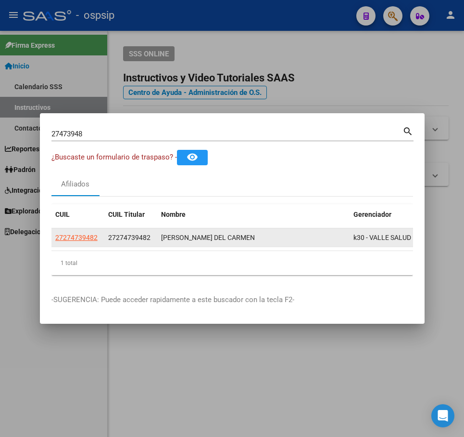
click at [73, 232] on app-link-go-to "27274739482" at bounding box center [76, 237] width 42 height 11
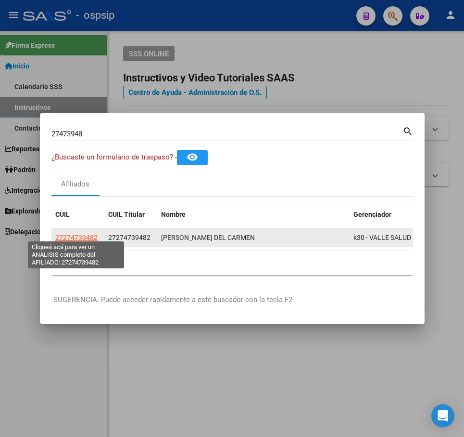
click at [78, 233] on span "27274739482" at bounding box center [76, 237] width 42 height 8
type textarea "27274739482"
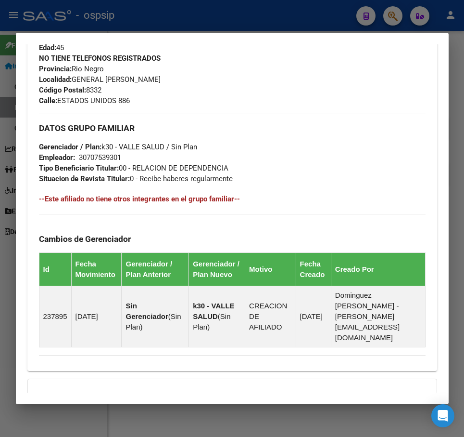
scroll to position [546, 0]
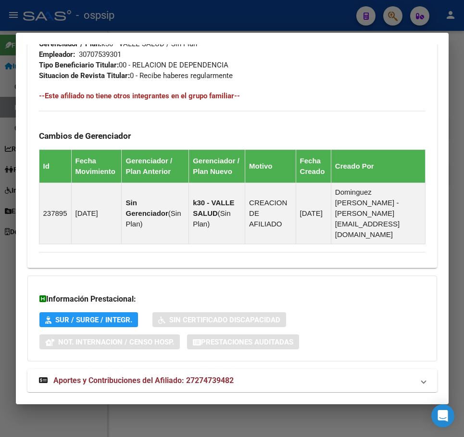
click at [335, 374] on mat-panel-title "Aportes y Contribuciones del Afiliado: 27274739482" at bounding box center [226, 380] width 375 height 12
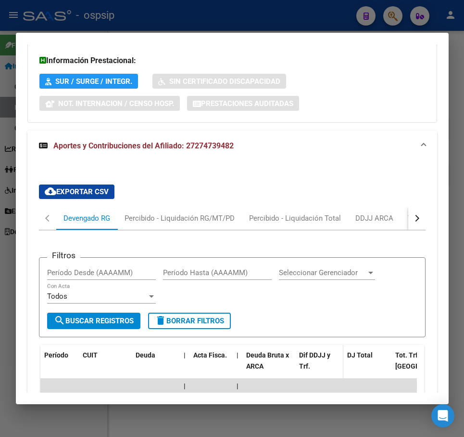
scroll to position [808, 0]
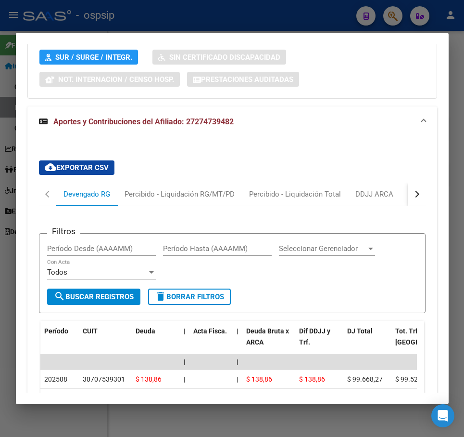
click at [416, 182] on button "button" at bounding box center [417, 193] width 17 height 23
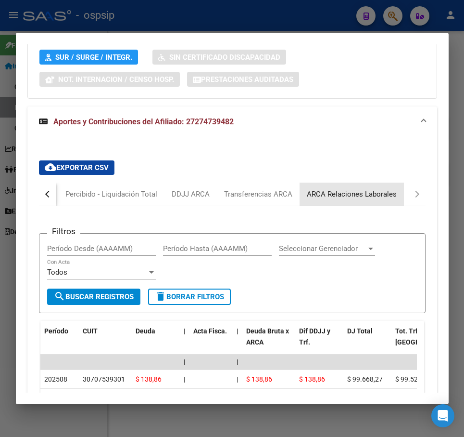
click at [400, 182] on div "ARCA Relaciones Laborales" at bounding box center [352, 193] width 104 height 23
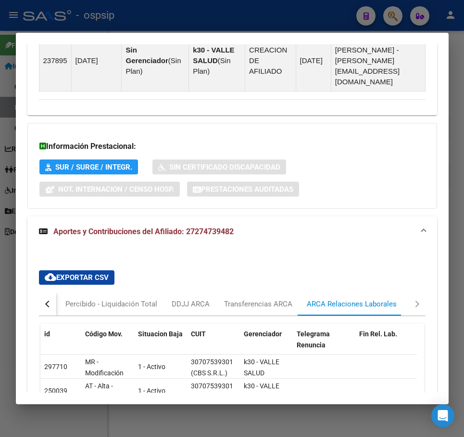
scroll to position [767, 0]
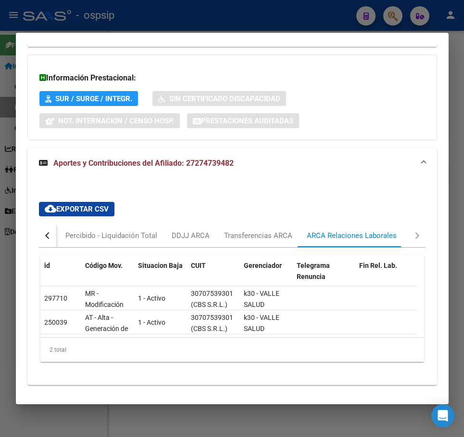
click at [165, 337] on div "2 total" at bounding box center [232, 349] width 384 height 24
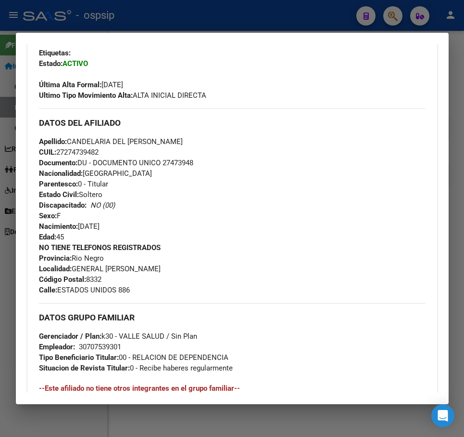
scroll to position [237, 0]
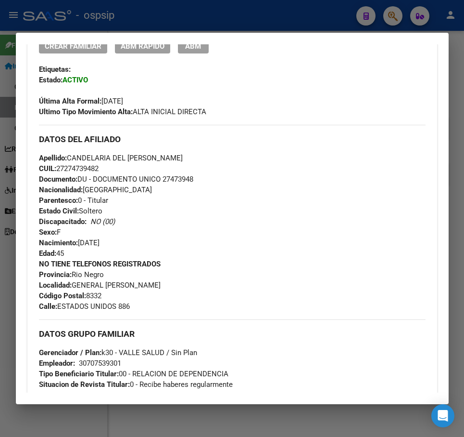
click at [260, 16] on div at bounding box center [232, 218] width 464 height 437
click at [263, 22] on div at bounding box center [232, 218] width 464 height 437
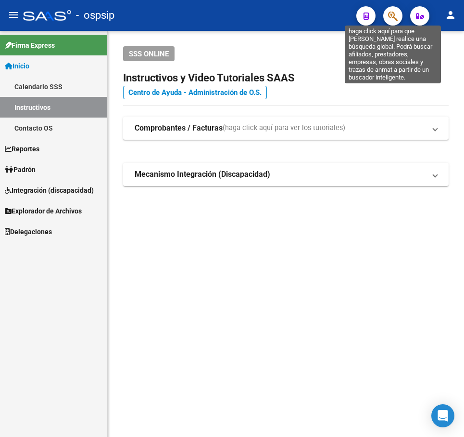
click at [397, 13] on icon "button" at bounding box center [393, 16] width 10 height 11
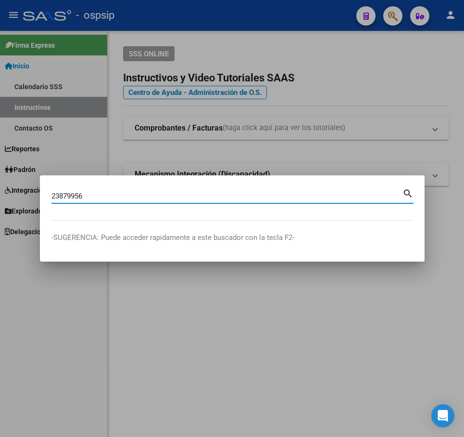
type input "23879956"
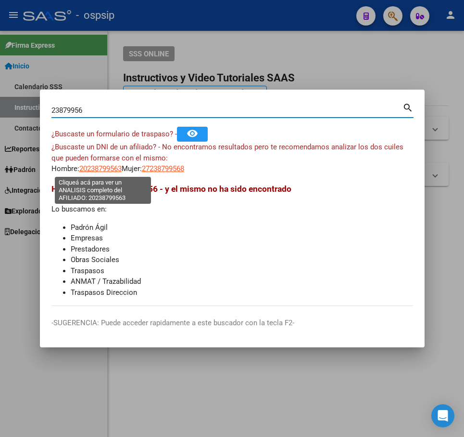
click at [105, 171] on span "20238799563" at bounding box center [100, 168] width 42 height 9
type textarea "20238799563"
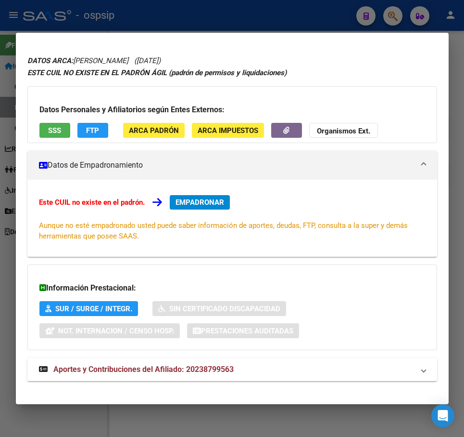
scroll to position [34, 0]
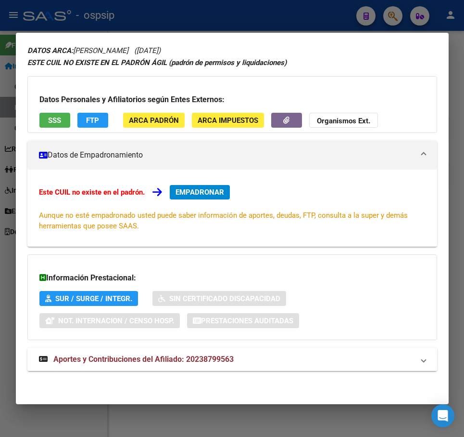
drag, startPoint x: 214, startPoint y: 370, endPoint x: 226, endPoint y: 364, distance: 13.8
click at [214, 370] on mat-expansion-panel-header "Aportes y Contribuciones del Afiliado: 20238799563" at bounding box center [232, 359] width 410 height 23
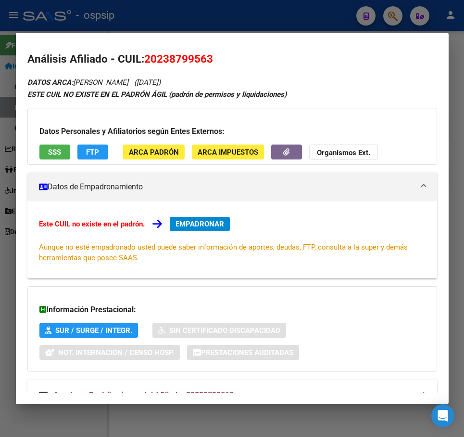
scroll to position [0, 0]
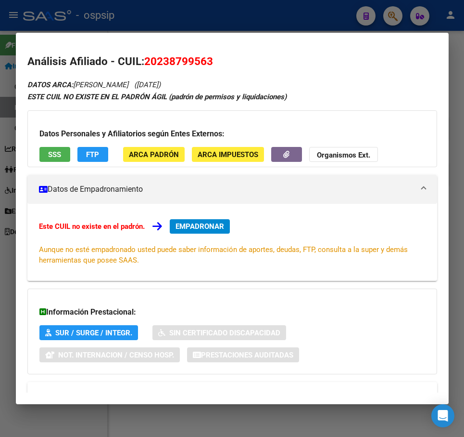
click at [294, 23] on div at bounding box center [232, 218] width 464 height 437
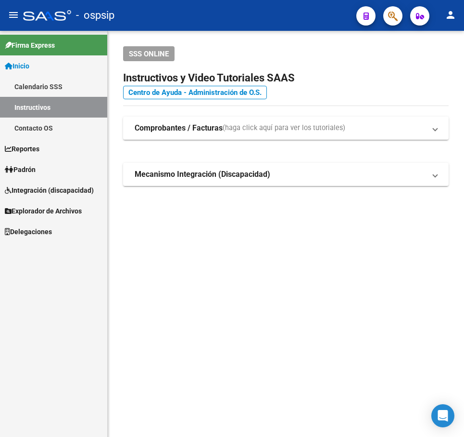
click at [379, 13] on div at bounding box center [389, 16] width 27 height 20
click at [384, 13] on button "button" at bounding box center [393, 15] width 19 height 19
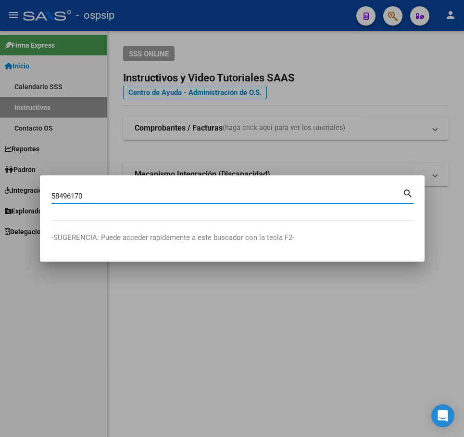
type input "58496170"
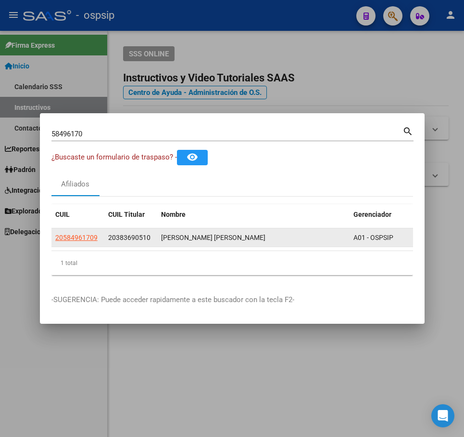
click at [91, 238] on app-link-go-to "20584961709" at bounding box center [76, 237] width 42 height 11
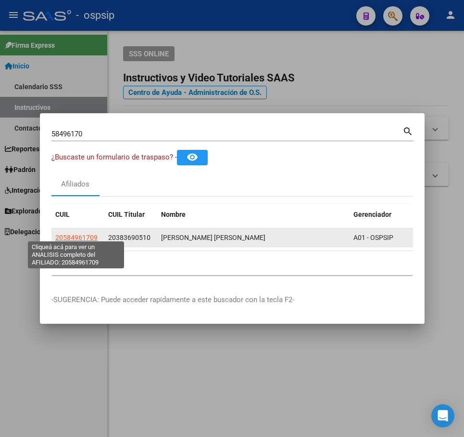
click at [90, 234] on span "20584961709" at bounding box center [76, 237] width 42 height 8
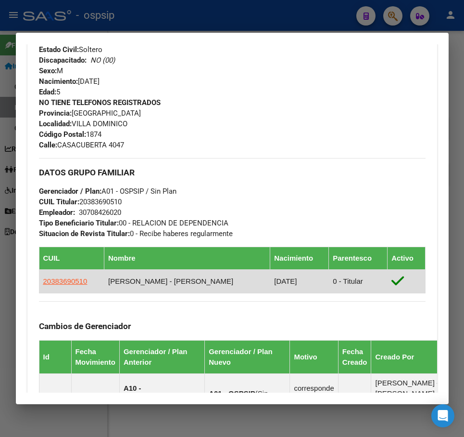
scroll to position [422, 0]
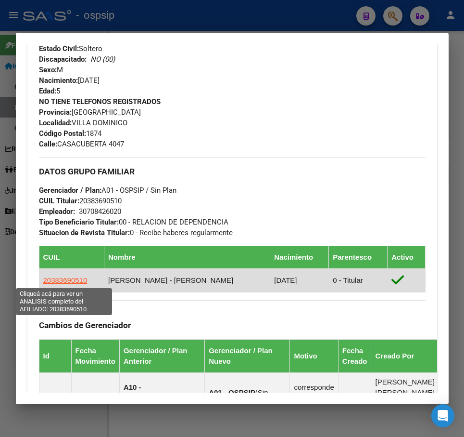
click at [64, 276] on span "20383690510" at bounding box center [65, 280] width 44 height 8
type textarea "20383690510"
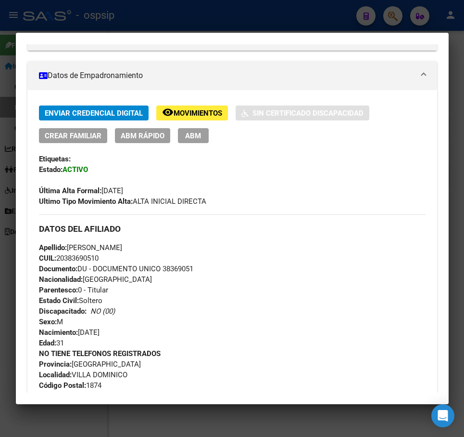
scroll to position [337, 0]
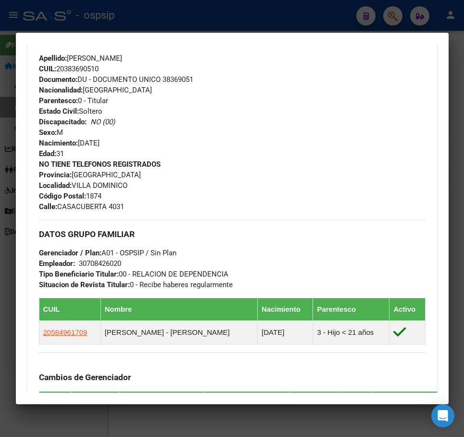
click at [298, 28] on div at bounding box center [232, 218] width 464 height 437
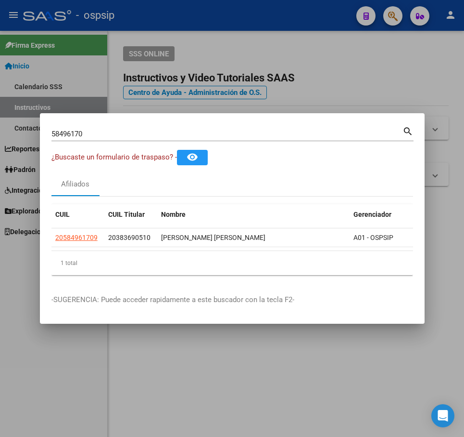
drag, startPoint x: 331, startPoint y: 107, endPoint x: 378, endPoint y: 77, distance: 56.1
click at [347, 101] on div at bounding box center [232, 218] width 464 height 437
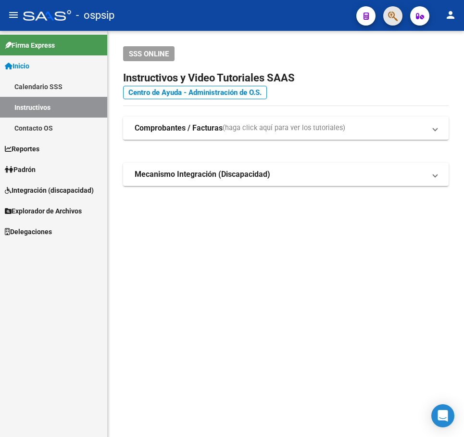
click at [388, 17] on button "button" at bounding box center [393, 15] width 19 height 19
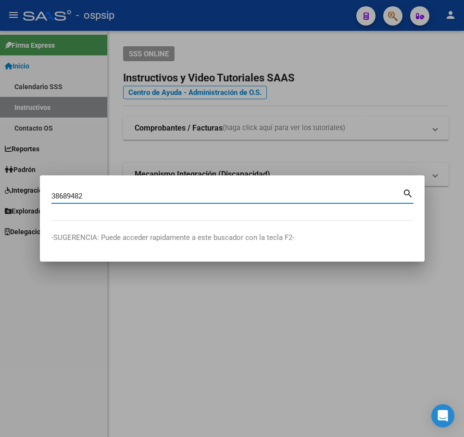
type input "38689482"
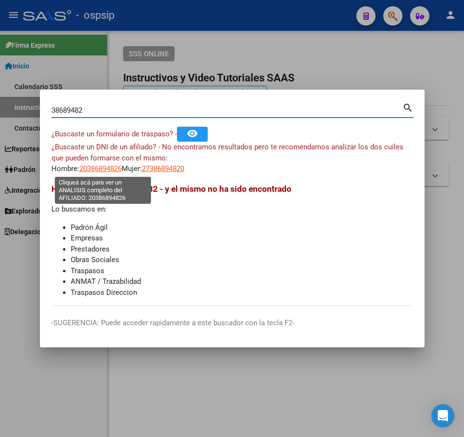
click at [112, 169] on span "20386894826" at bounding box center [100, 168] width 42 height 9
type textarea "20386894826"
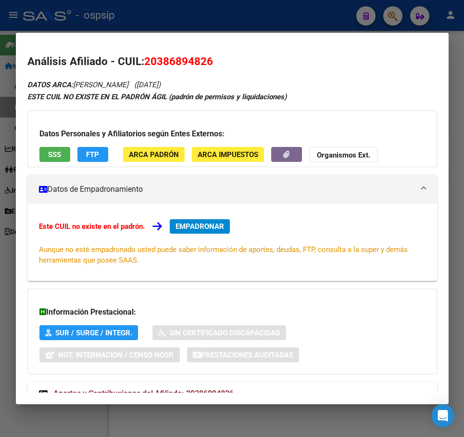
scroll to position [34, 0]
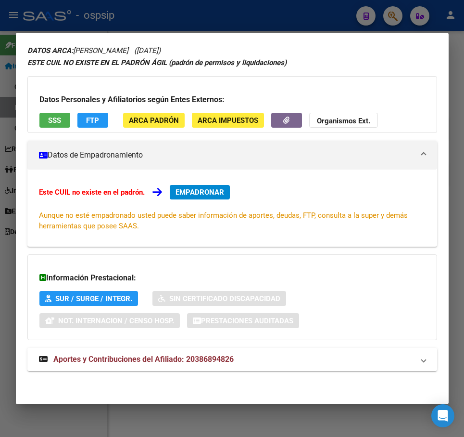
click at [336, 354] on mat-panel-title "Aportes y Contribuciones del Afiliado: 20386894826" at bounding box center [226, 359] width 375 height 12
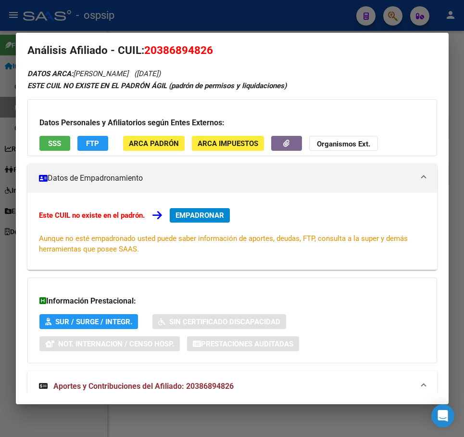
scroll to position [0, 0]
